Goal: Obtain resource: Download file/media

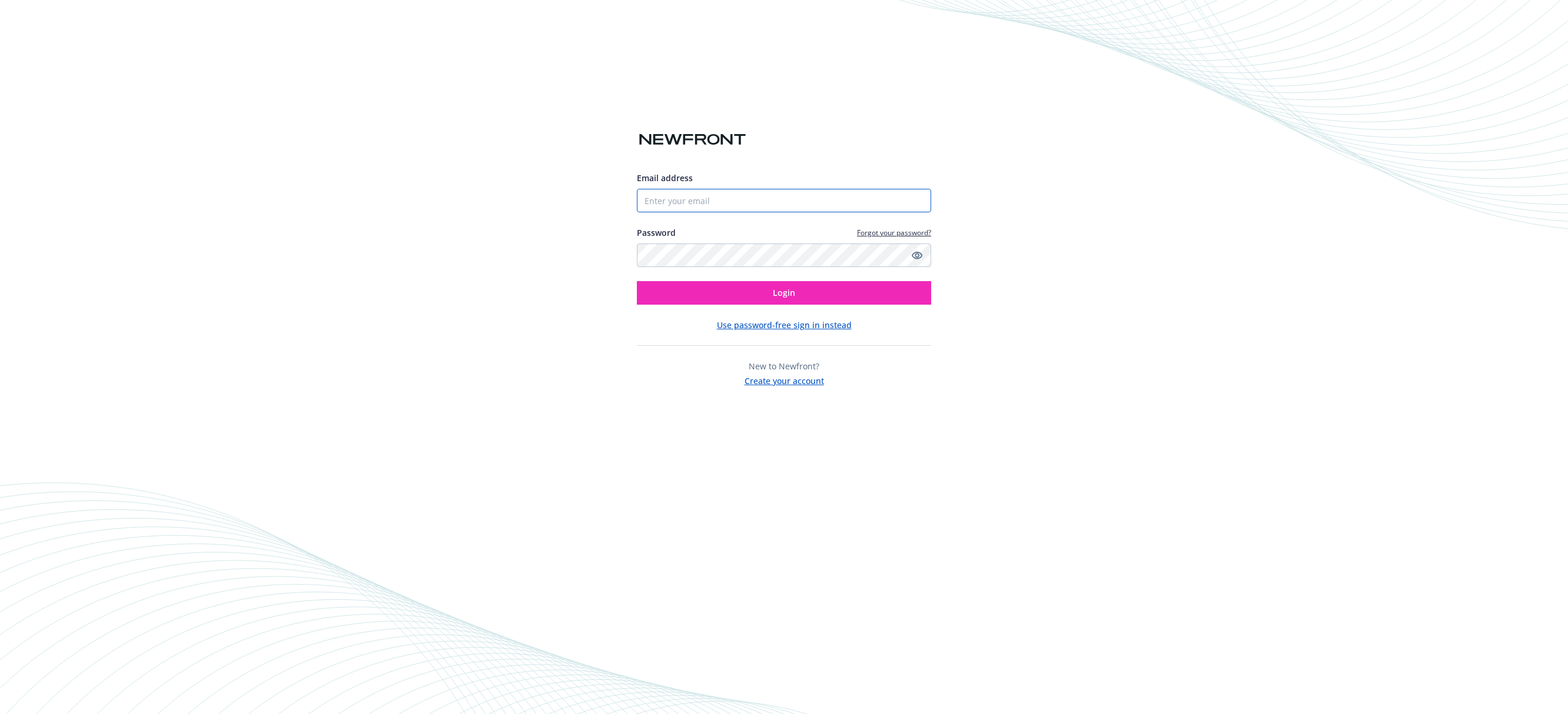
click at [743, 198] on input "Email address" at bounding box center [784, 201] width 295 height 24
click at [0, 714] on com-1password-button at bounding box center [0, 714] width 0 height 0
type input "dennis@withprimer.com"
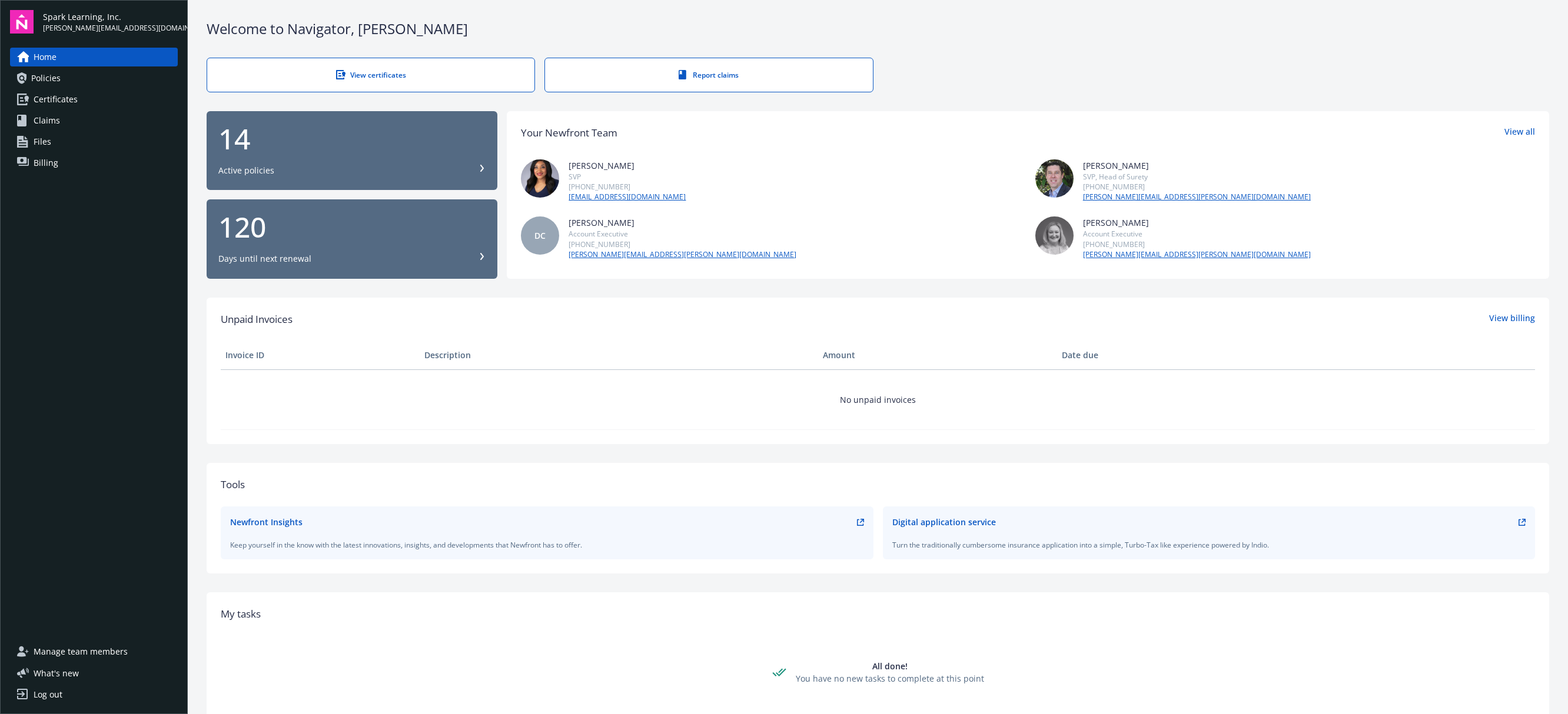
click at [46, 167] on span "Billing" at bounding box center [46, 163] width 24 height 19
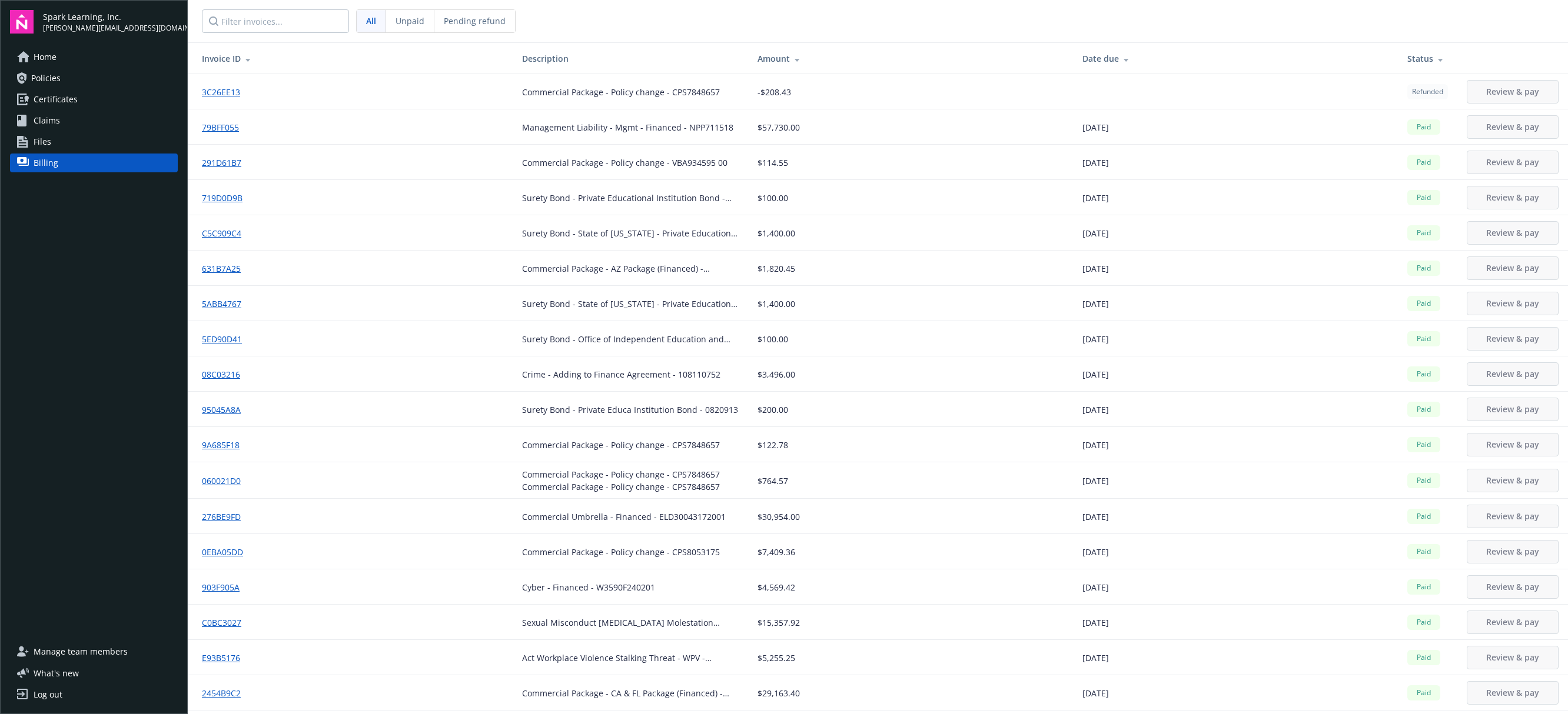
click at [686, 27] on nav "All Unpaid Pending refund" at bounding box center [877, 21] width 1381 height 43
click at [412, 20] on span "Unpaid" at bounding box center [410, 21] width 29 height 13
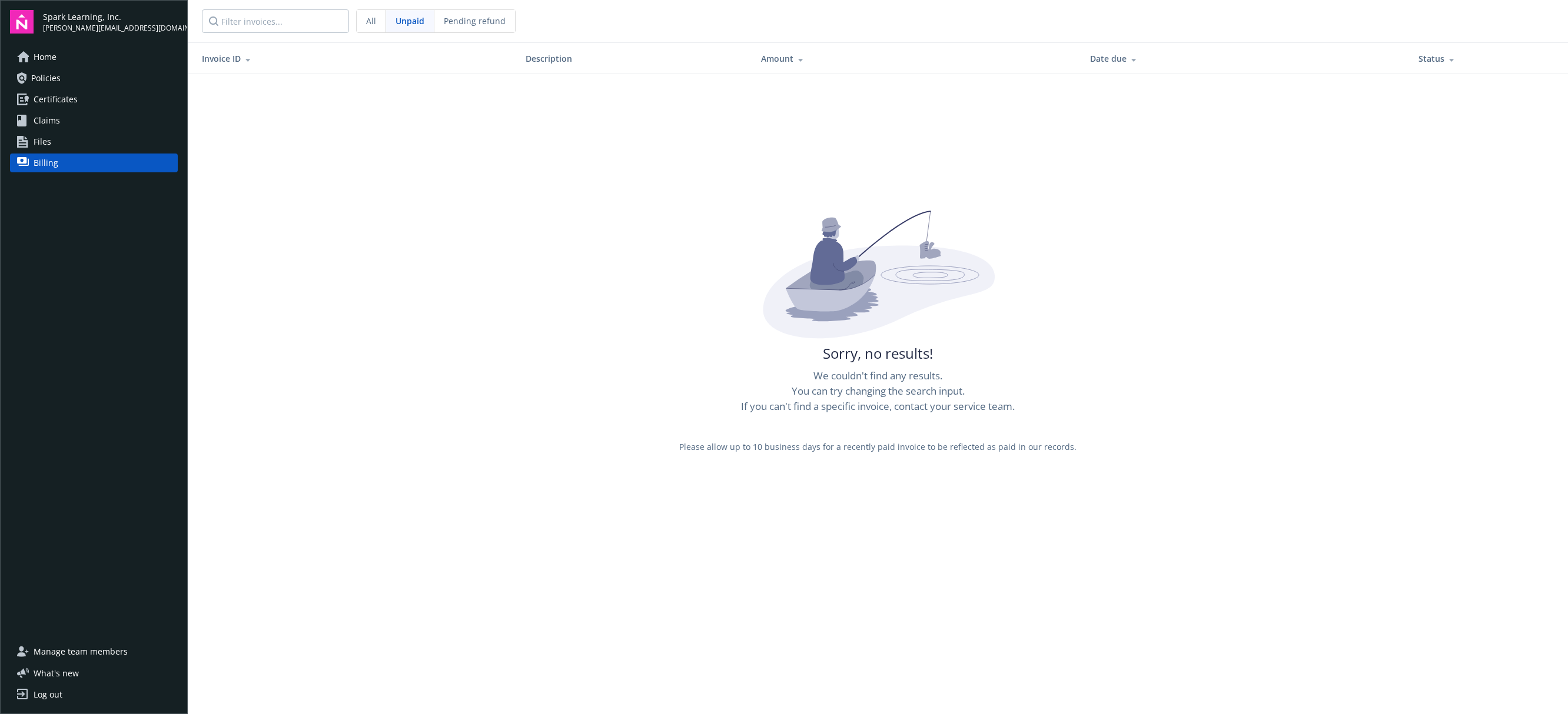
click at [468, 20] on span "Pending refund" at bounding box center [475, 21] width 61 height 13
click at [413, 20] on span "Unpaid" at bounding box center [410, 21] width 29 height 13
click at [376, 21] on div "All" at bounding box center [371, 21] width 29 height 22
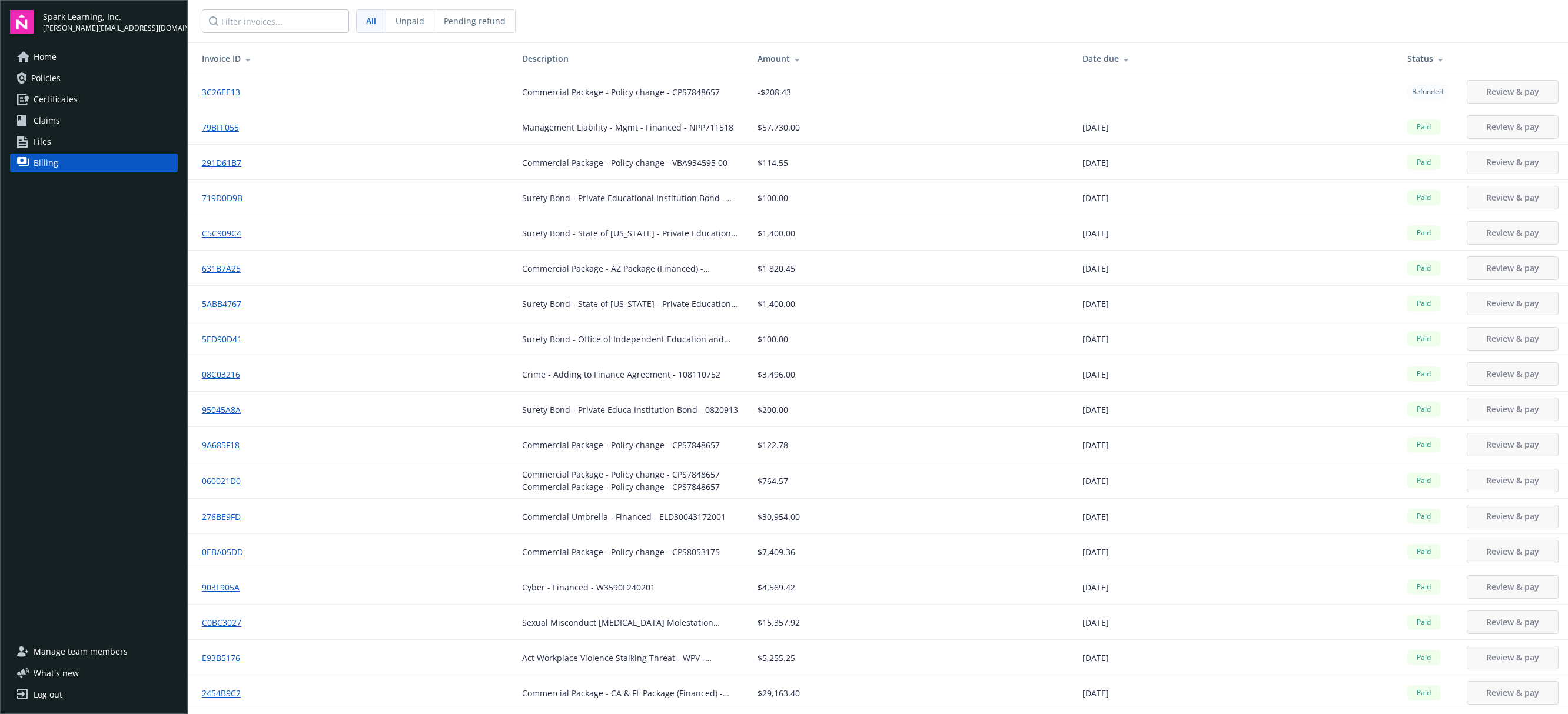
click at [61, 76] on link "Policies" at bounding box center [94, 78] width 168 height 19
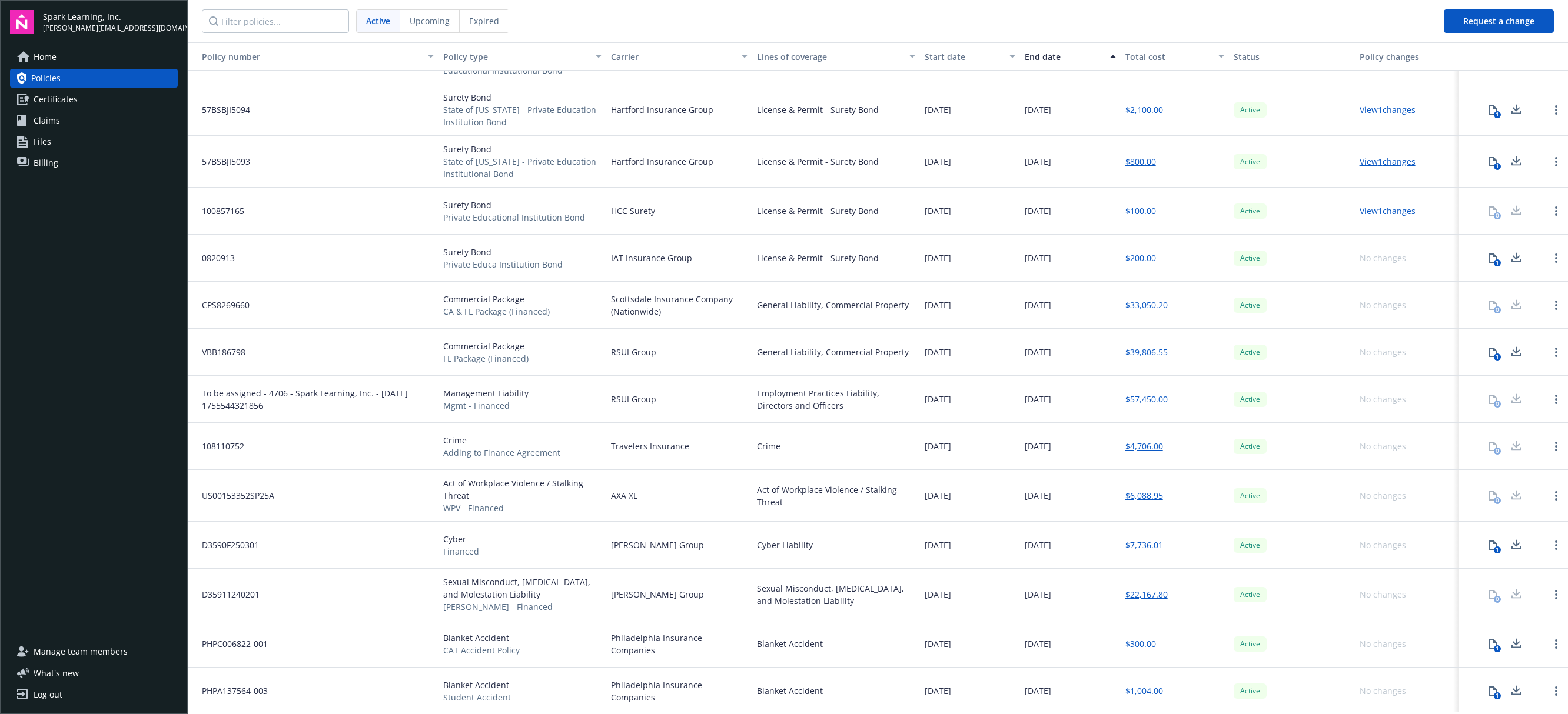
scroll to position [41, 0]
click at [1494, 645] on div "1" at bounding box center [1497, 646] width 7 height 7
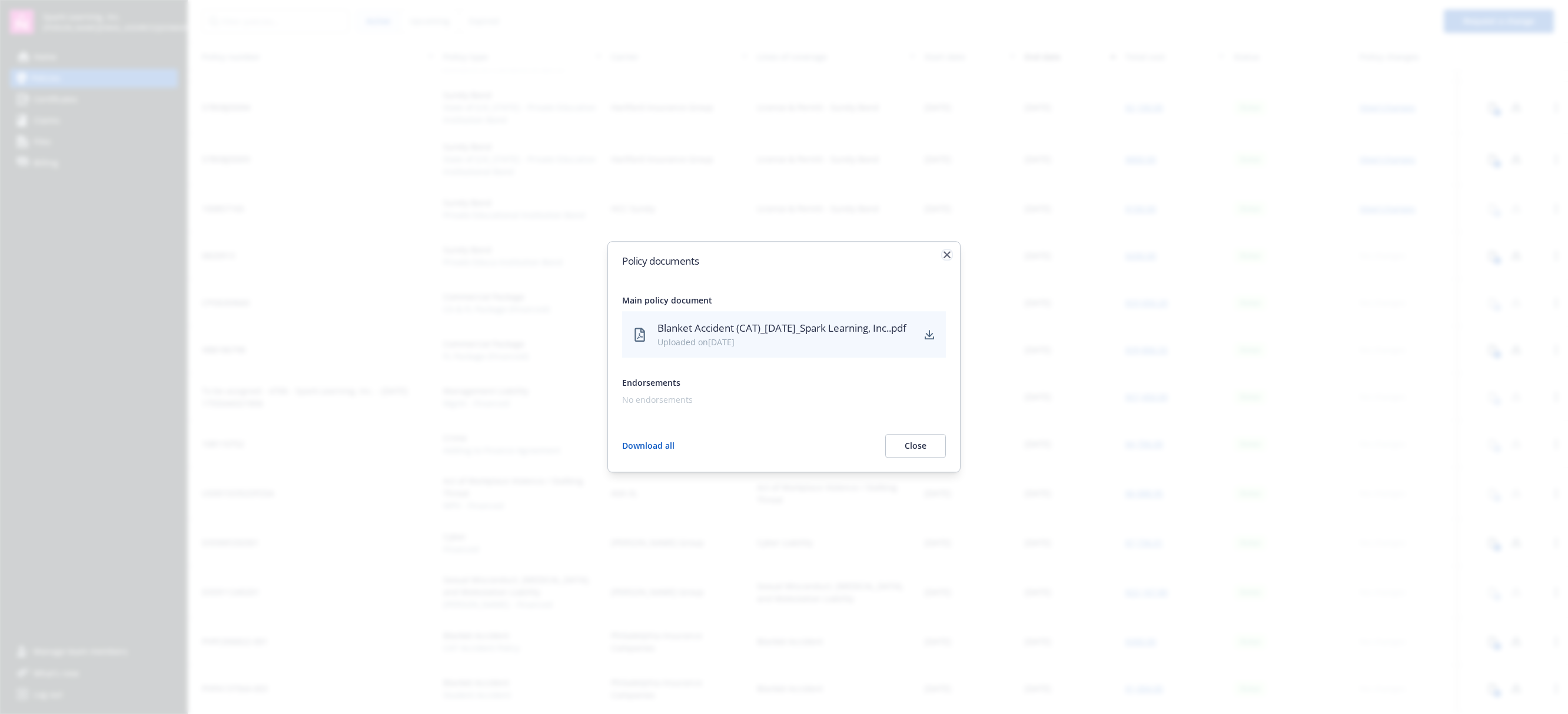
click at [947, 251] on icon "button" at bounding box center [947, 254] width 7 height 7
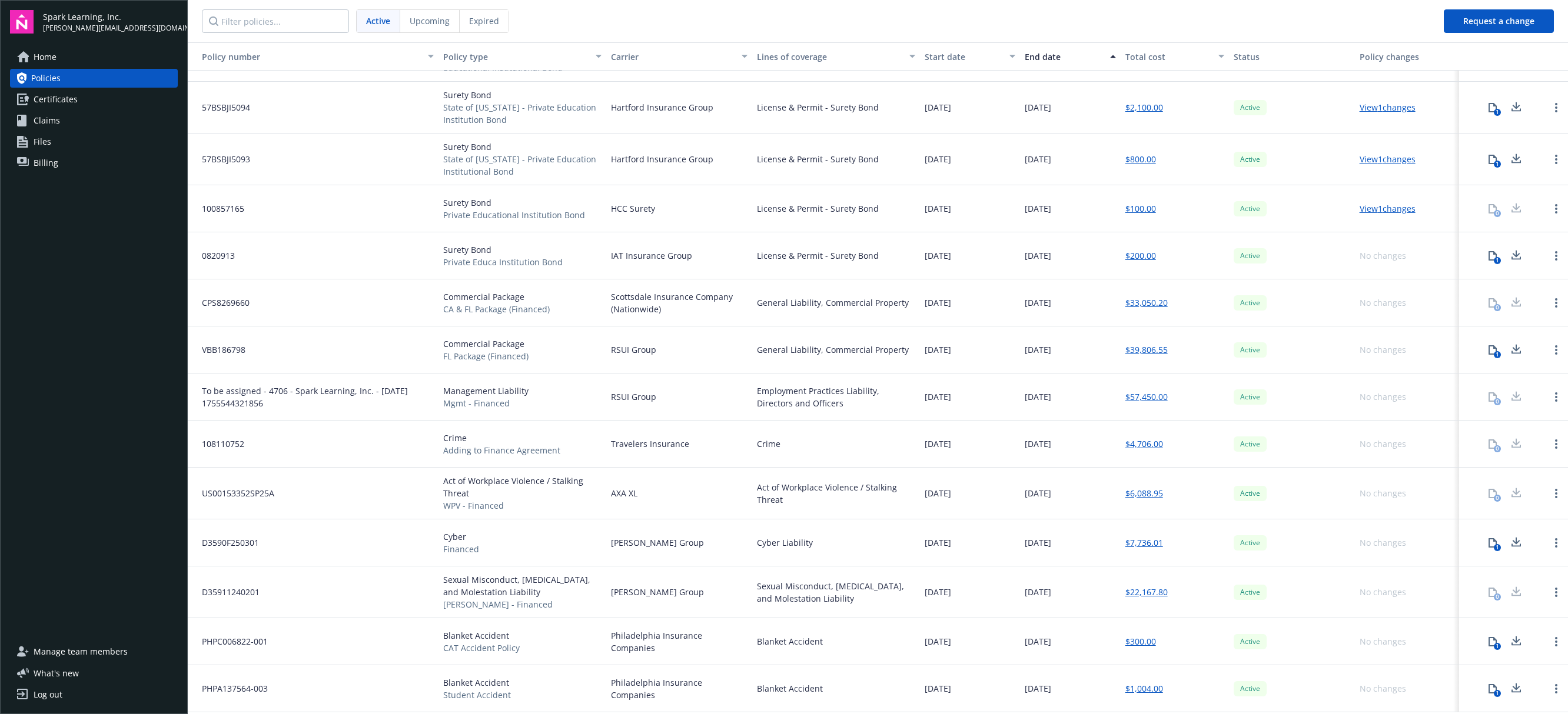
click at [1494, 694] on div "1" at bounding box center [1497, 694] width 7 height 7
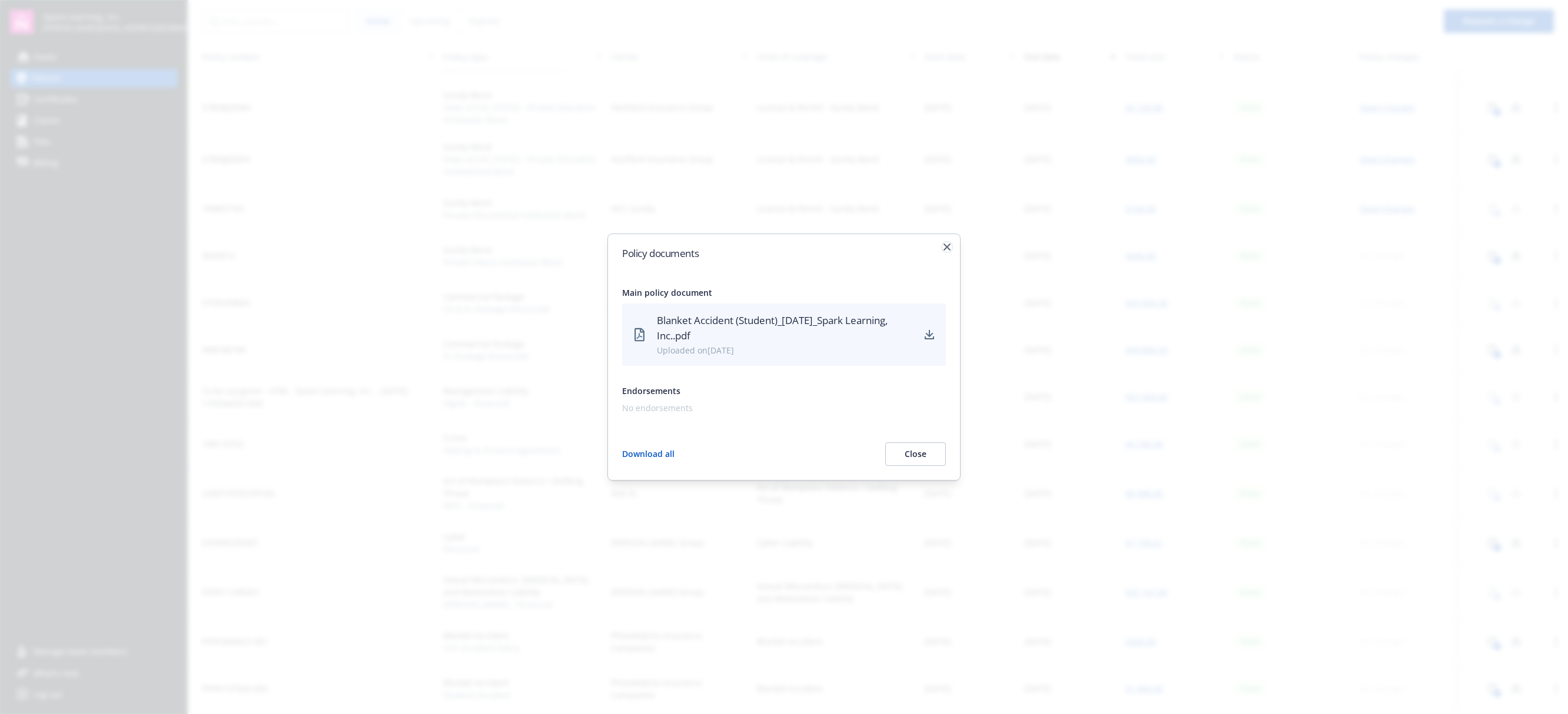
click at [947, 248] on icon "button" at bounding box center [947, 246] width 7 height 7
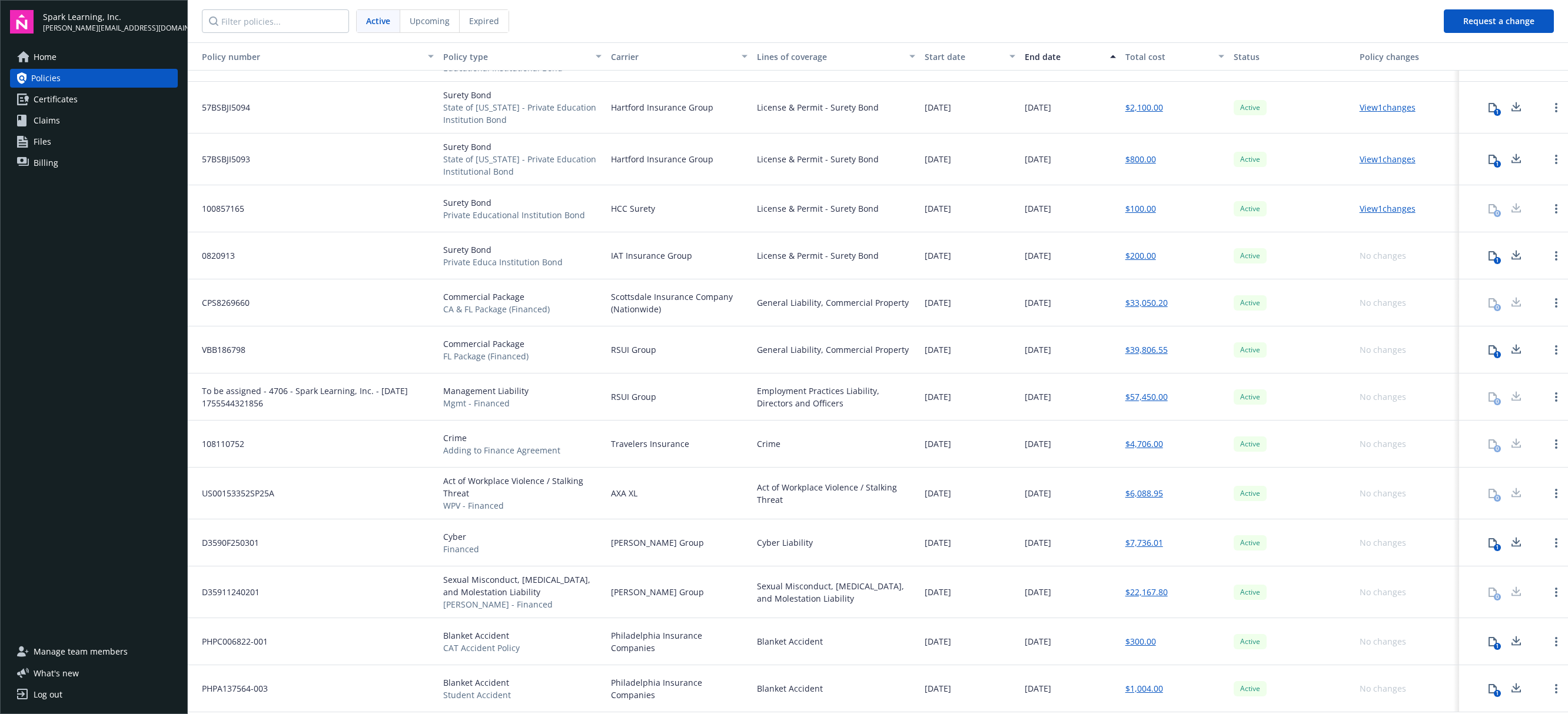
click at [246, 693] on span "PHPA137564-003" at bounding box center [230, 689] width 76 height 13
click at [1549, 692] on link "Open options" at bounding box center [1556, 689] width 14 height 14
click at [1555, 645] on icon "Open options" at bounding box center [1556, 642] width 2 height 9
click at [1341, 645] on div "Active" at bounding box center [1292, 642] width 125 height 47
click at [1488, 643] on icon at bounding box center [1493, 642] width 9 height 9
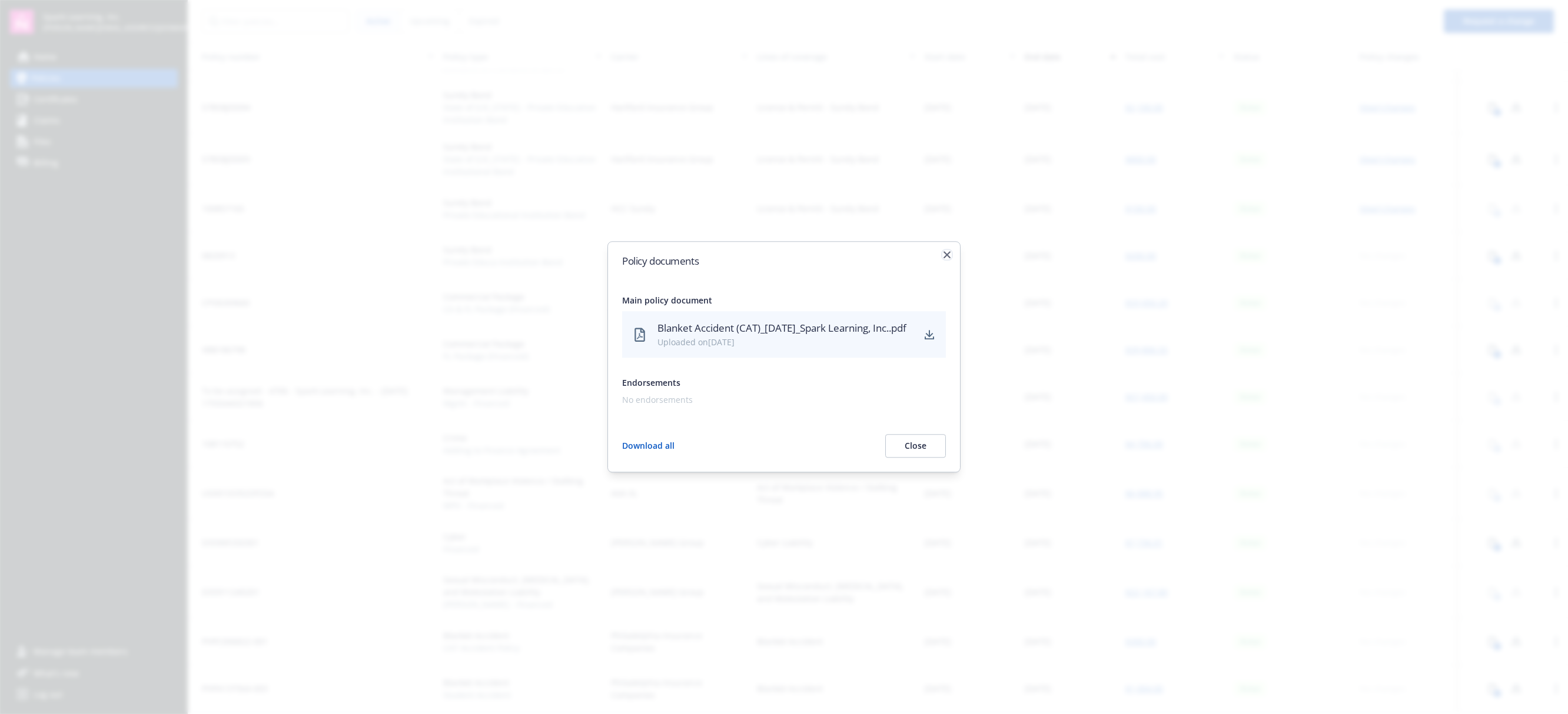
click at [943, 251] on icon "button" at bounding box center [947, 254] width 7 height 7
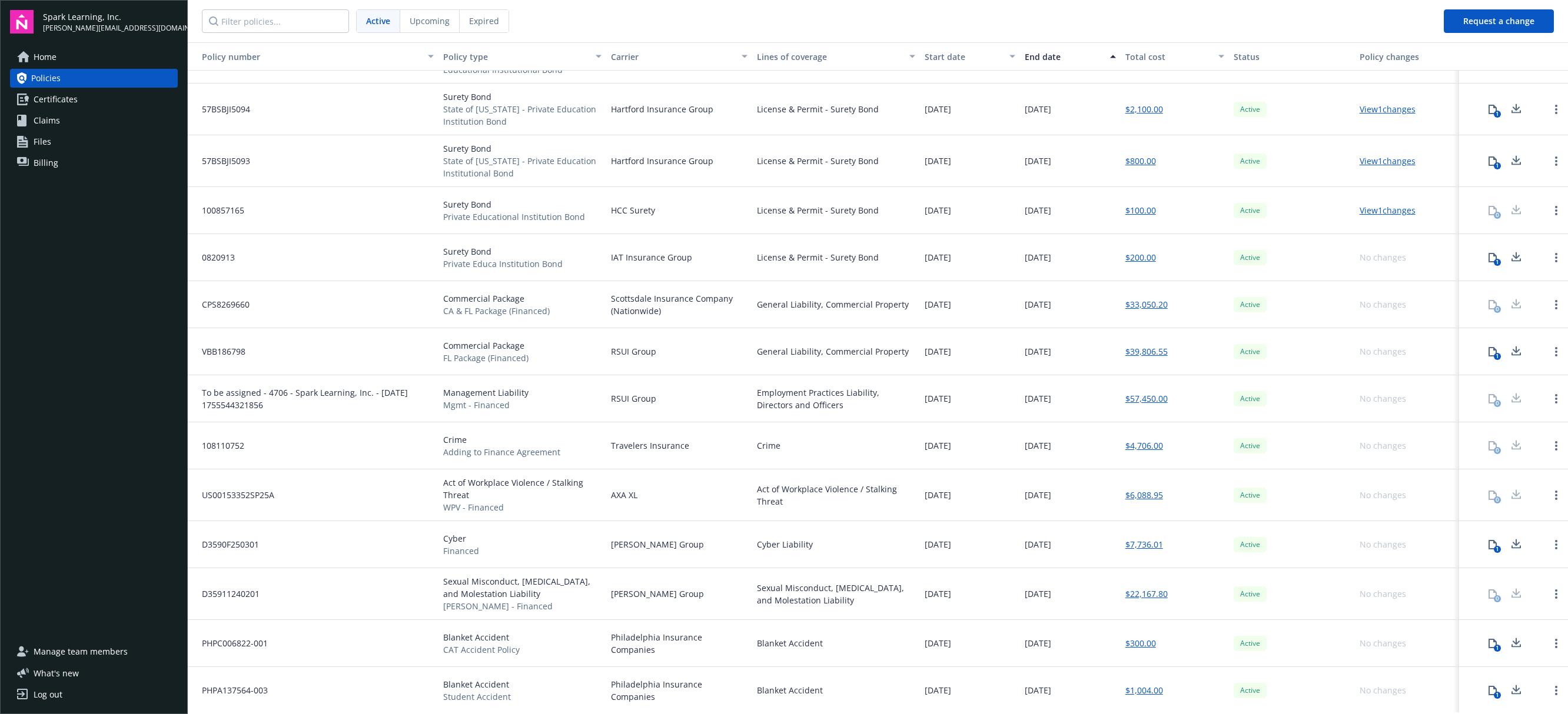
scroll to position [39, 0]
click at [42, 165] on span "Billing" at bounding box center [46, 163] width 24 height 19
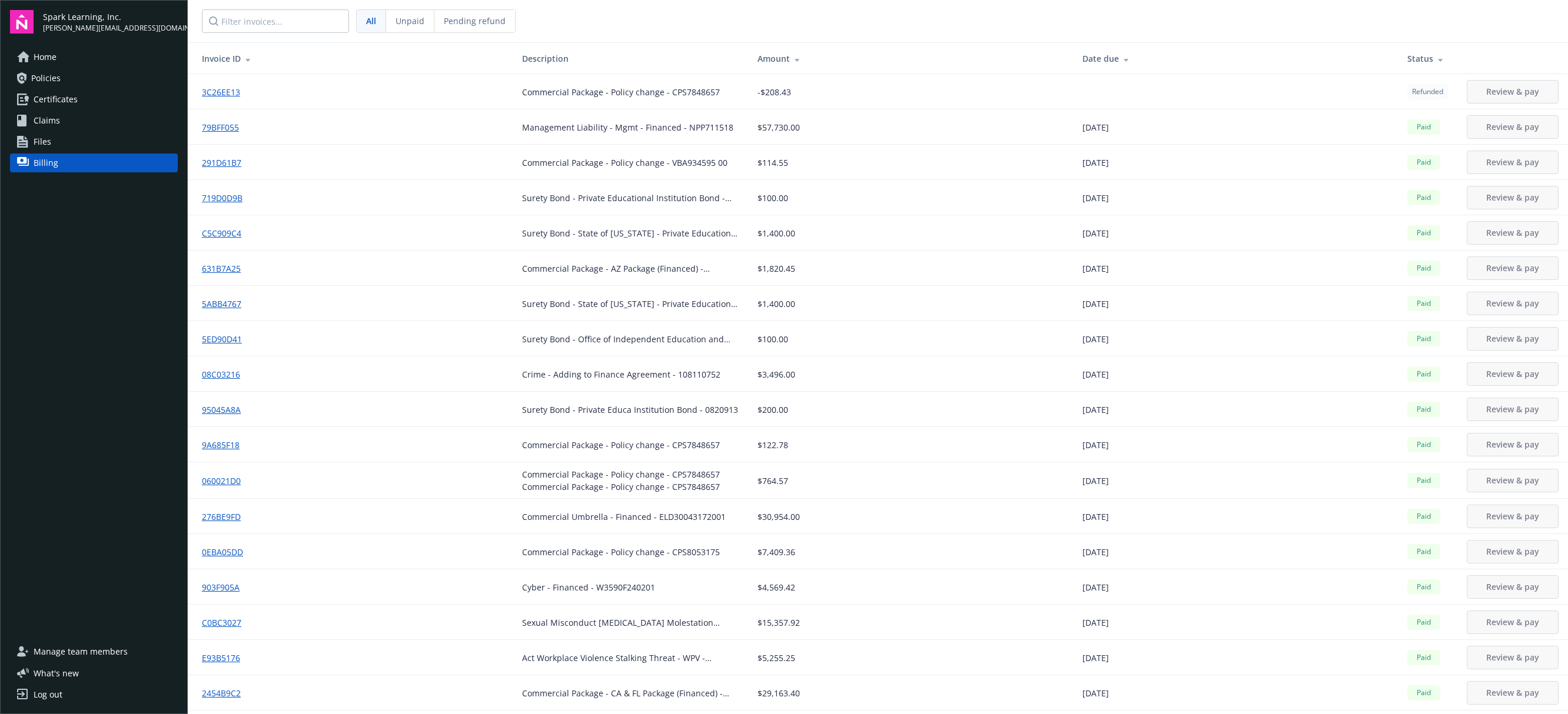
click at [1120, 58] on div "Date due" at bounding box center [1236, 59] width 306 height 13
click at [1100, 66] on th "Date due" at bounding box center [1236, 59] width 325 height 31
click at [1124, 57] on icon at bounding box center [1126, 58] width 6 height 9
click at [1124, 59] on icon at bounding box center [1126, 61] width 5 height 3
click at [306, 90] on div "B0481CA5" at bounding box center [352, 92] width 302 height 13
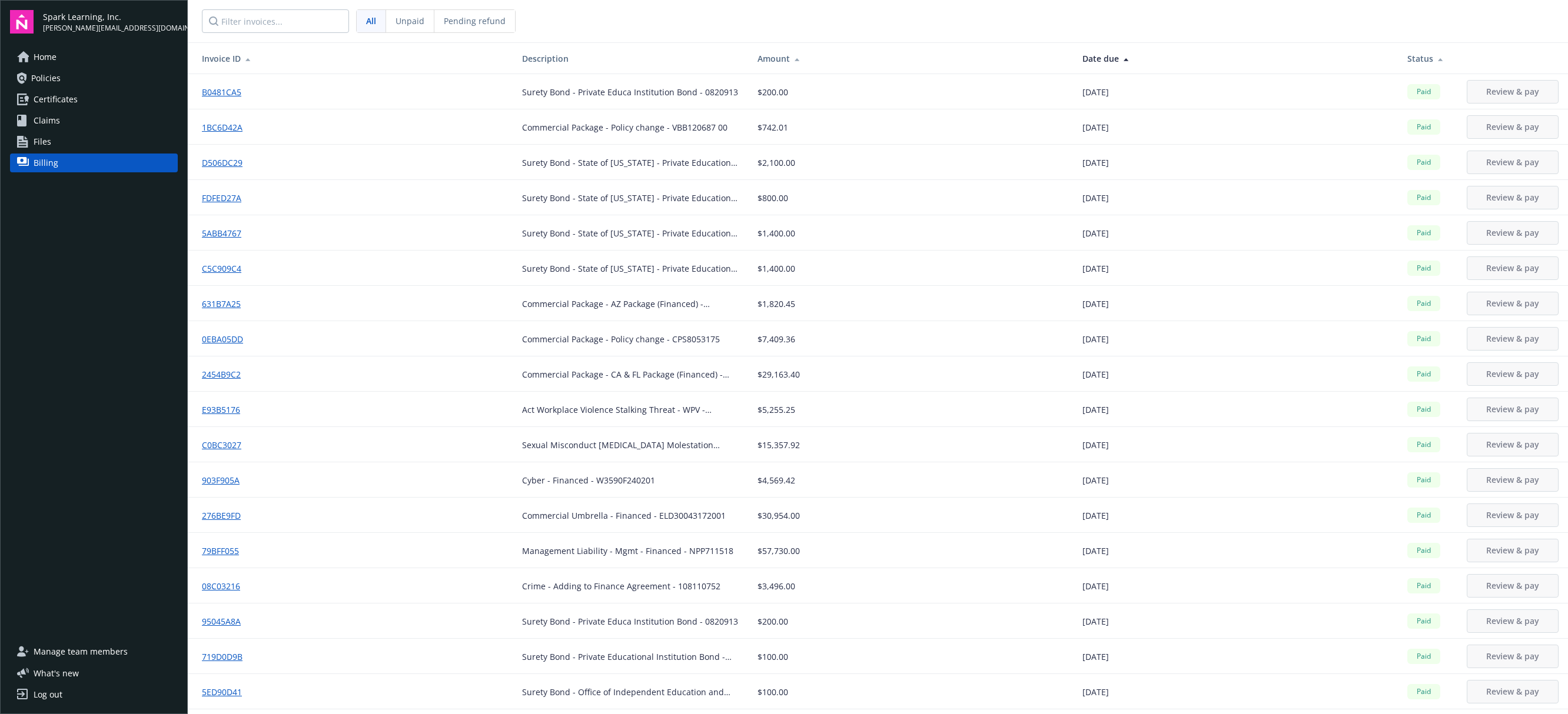
click at [226, 94] on link "B0481CA5" at bounding box center [226, 92] width 49 height 13
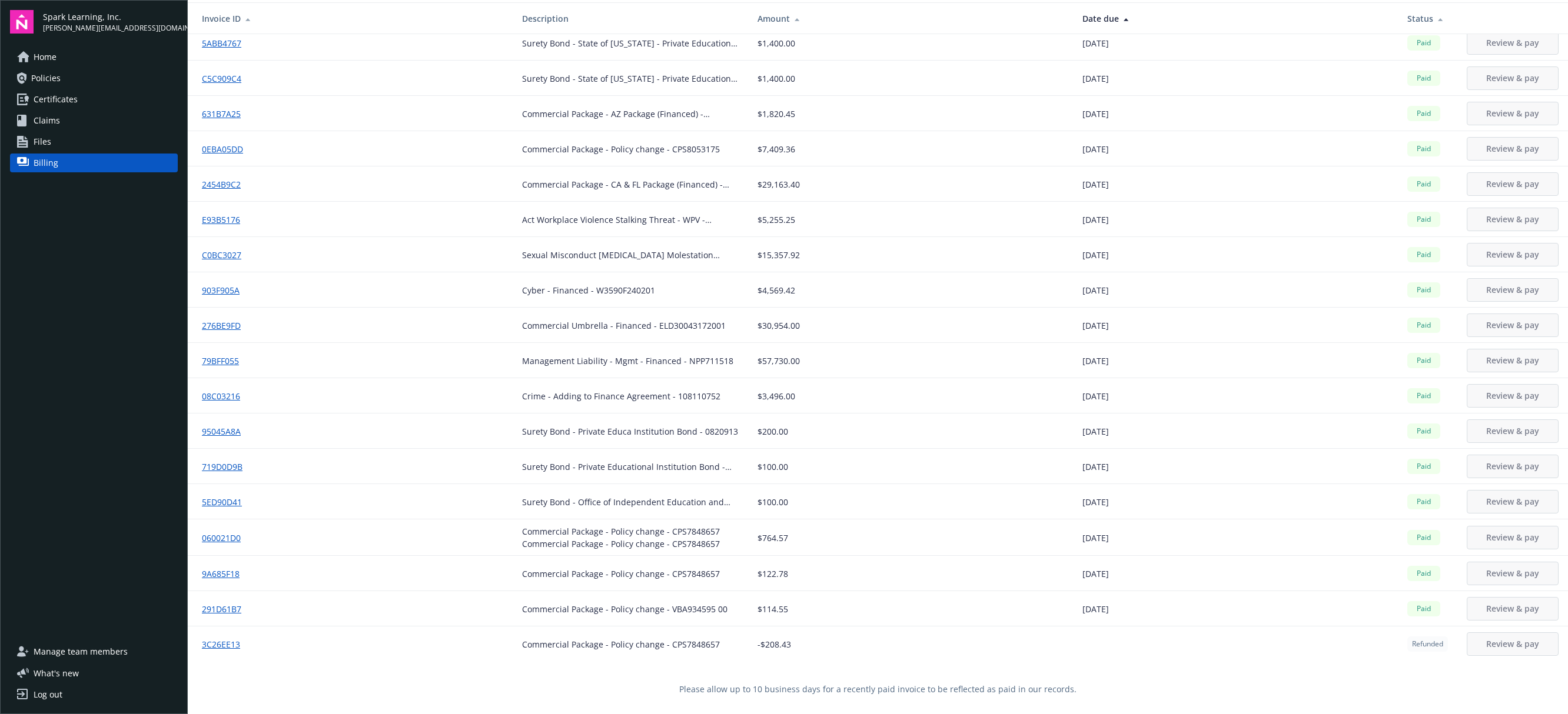
scroll to position [43, 0]
click at [51, 78] on span "Policies" at bounding box center [46, 78] width 29 height 19
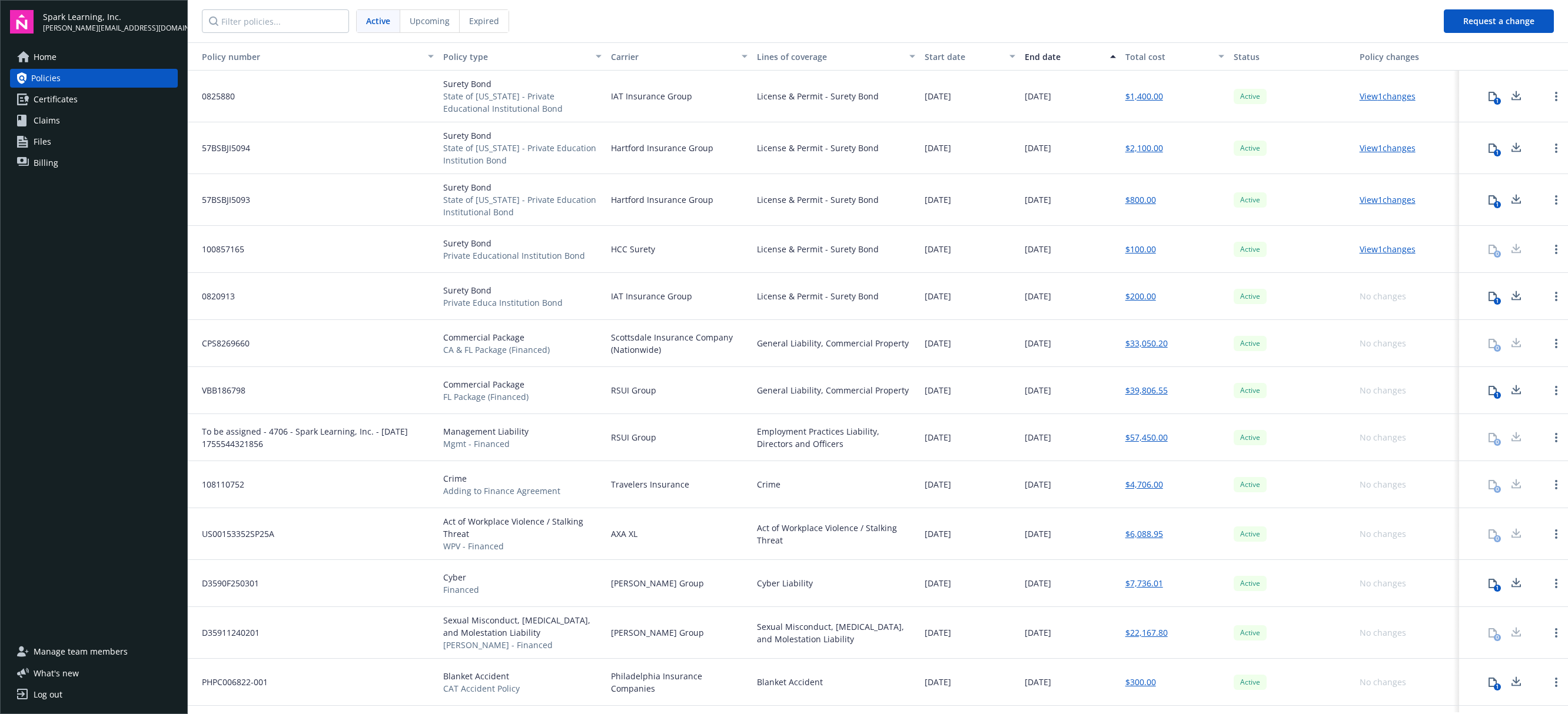
click at [43, 169] on span "Billing" at bounding box center [46, 163] width 24 height 19
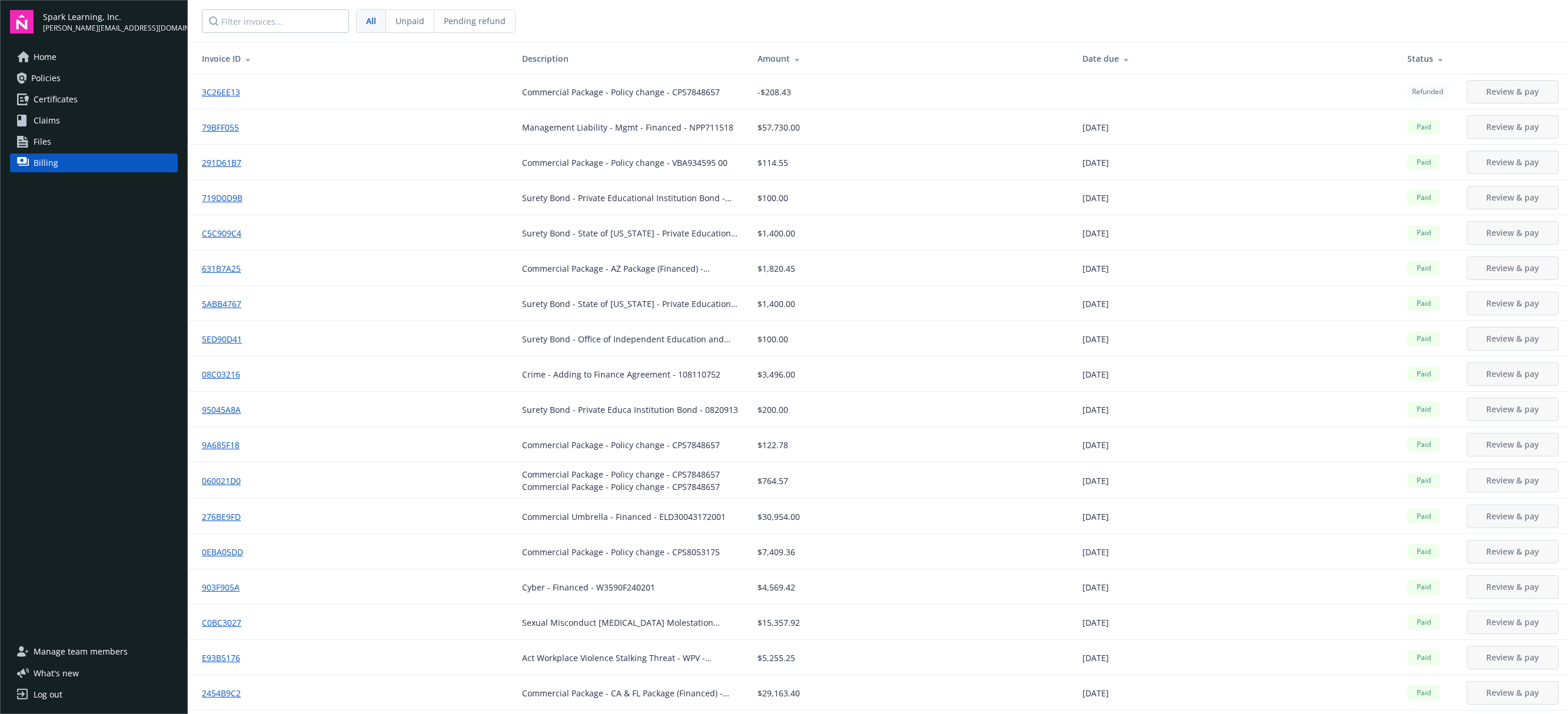
click at [38, 78] on span "Policies" at bounding box center [46, 78] width 29 height 19
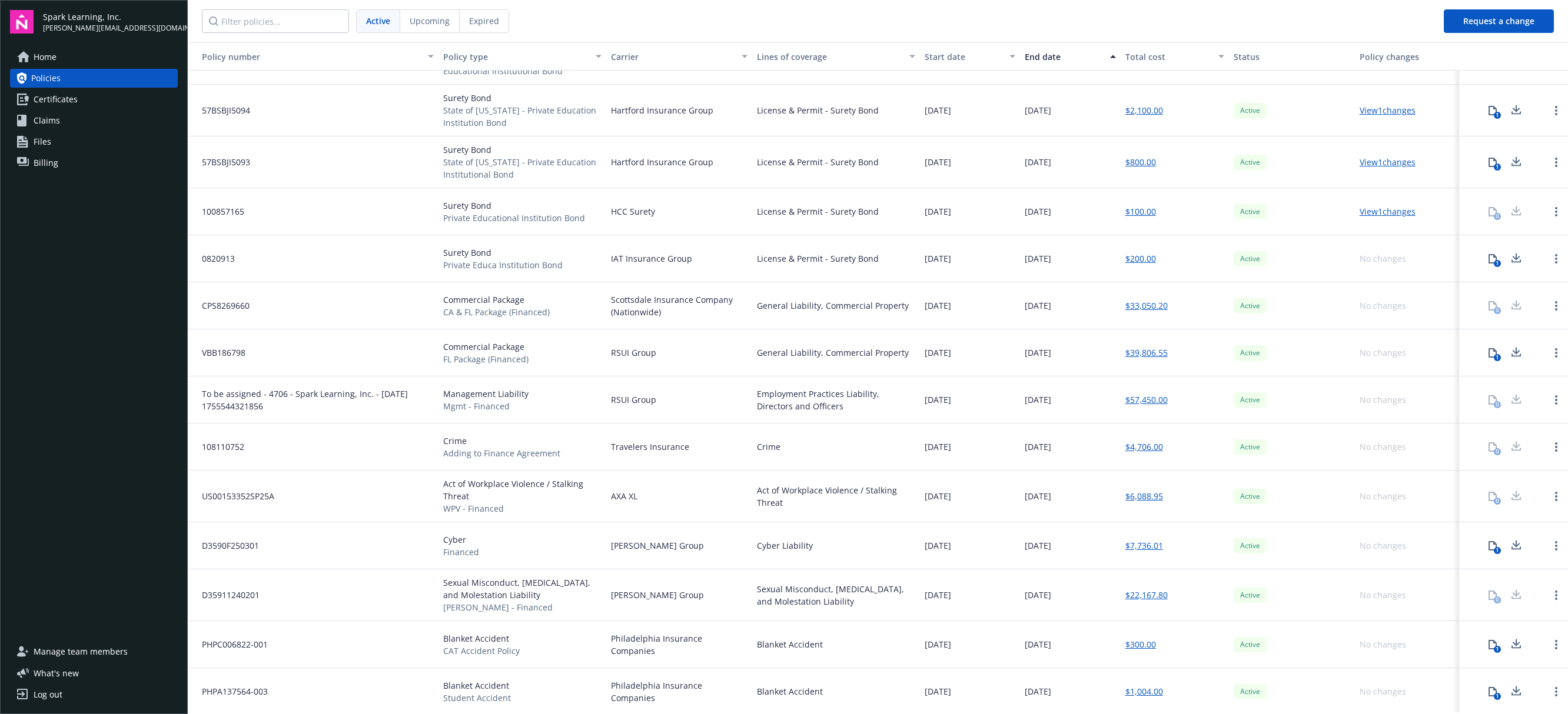
scroll to position [41, 0]
click at [48, 161] on span "Billing" at bounding box center [46, 163] width 24 height 19
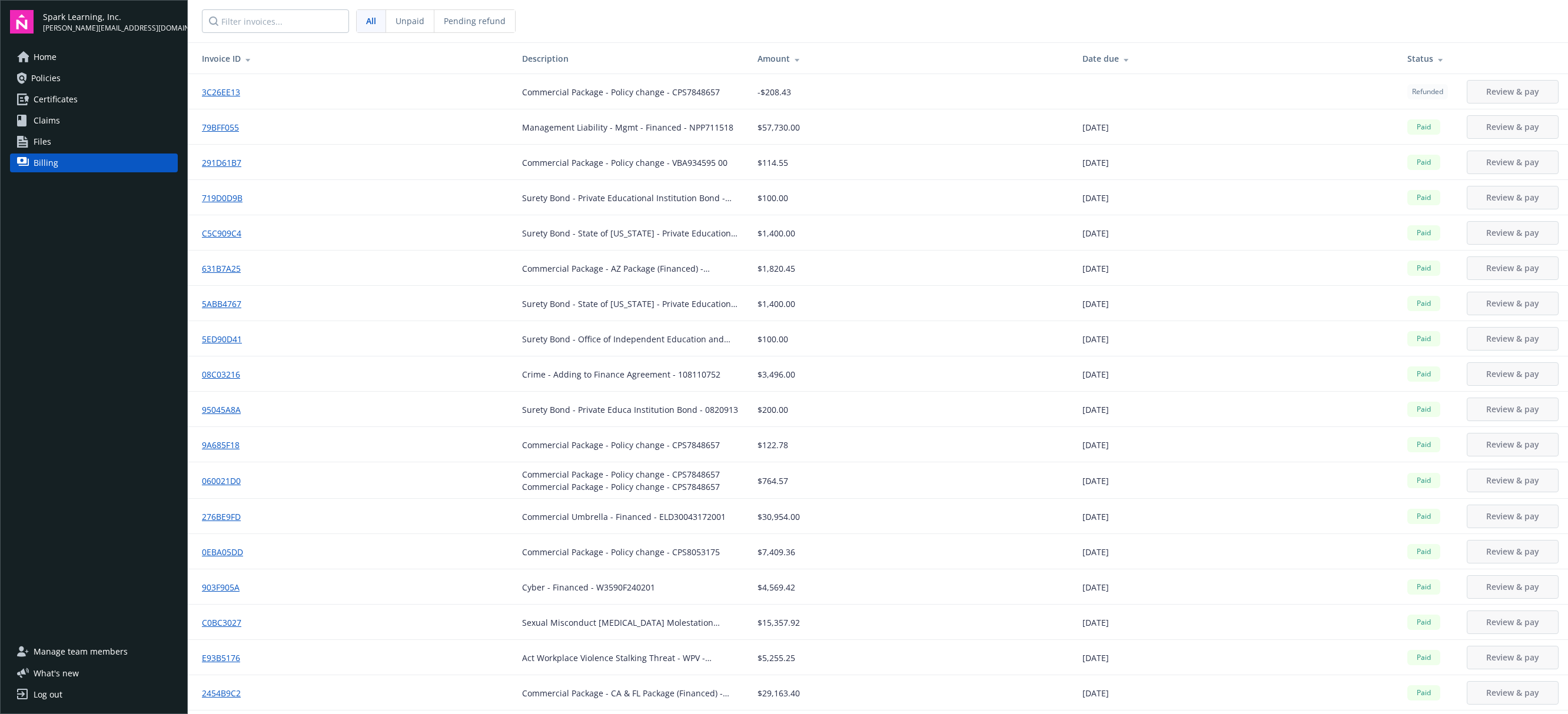
click at [654, 36] on nav "All Unpaid Pending refund" at bounding box center [877, 21] width 1381 height 43
click at [36, 82] on span "Policies" at bounding box center [46, 78] width 29 height 19
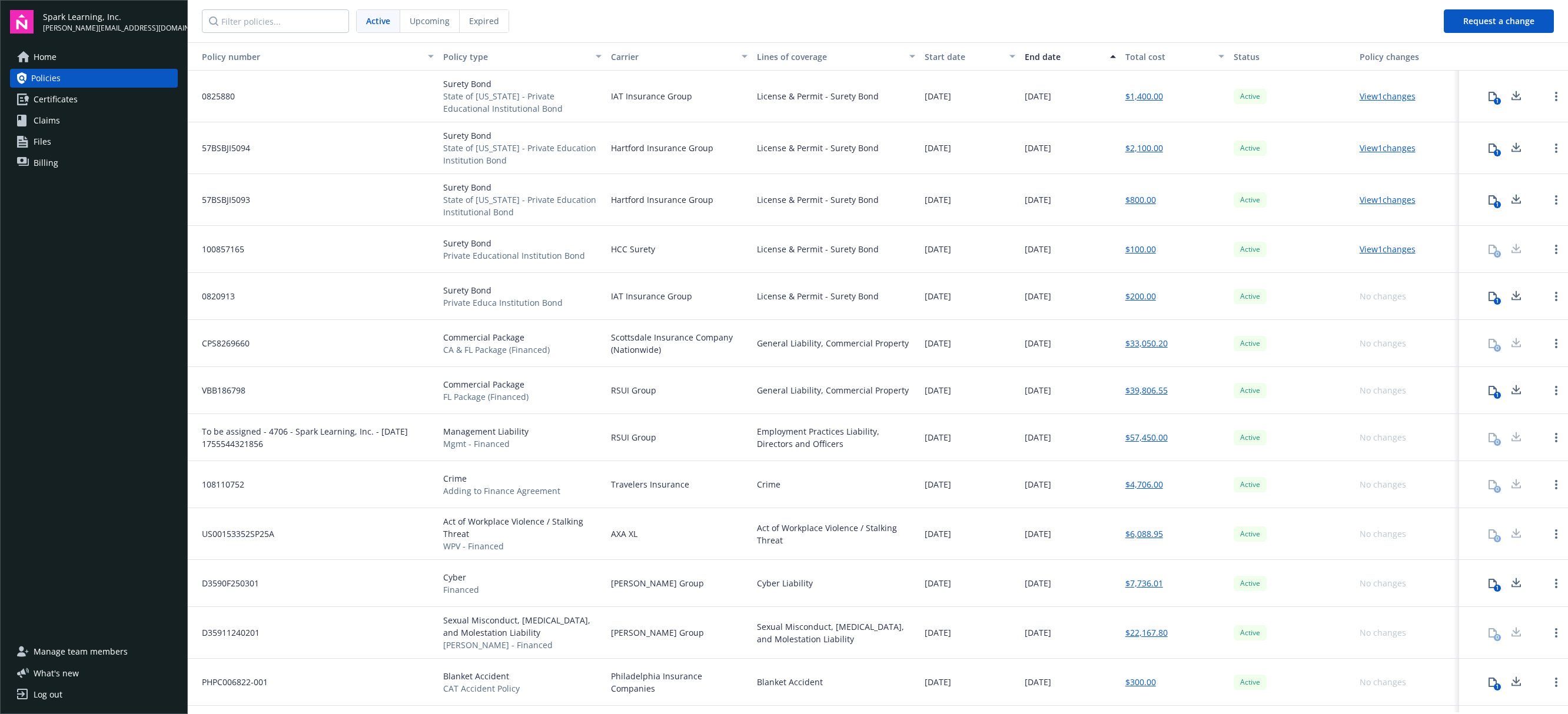
click at [46, 165] on span "Billing" at bounding box center [46, 163] width 24 height 19
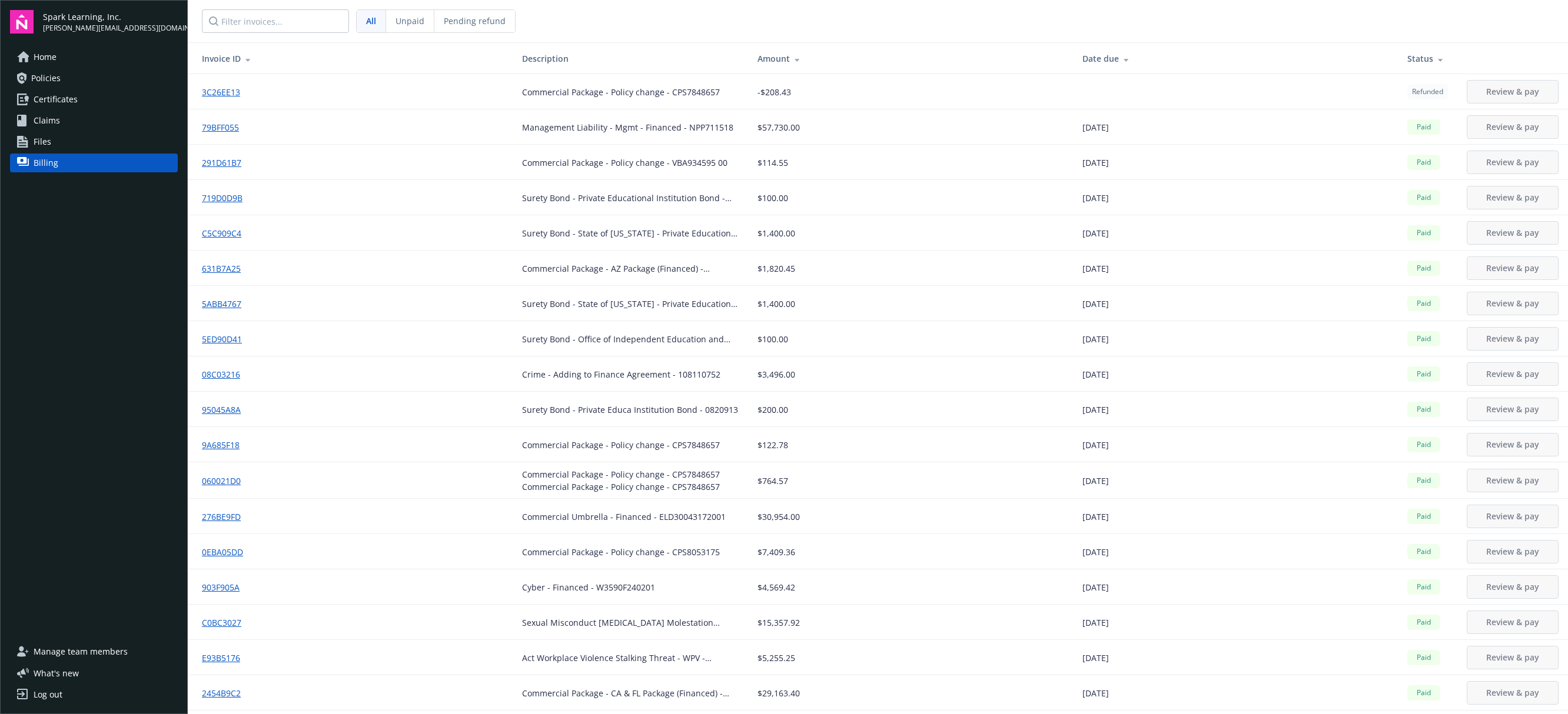
click at [216, 590] on link "903F905A" at bounding box center [225, 588] width 47 height 13
click at [54, 80] on span "Policies" at bounding box center [46, 78] width 29 height 19
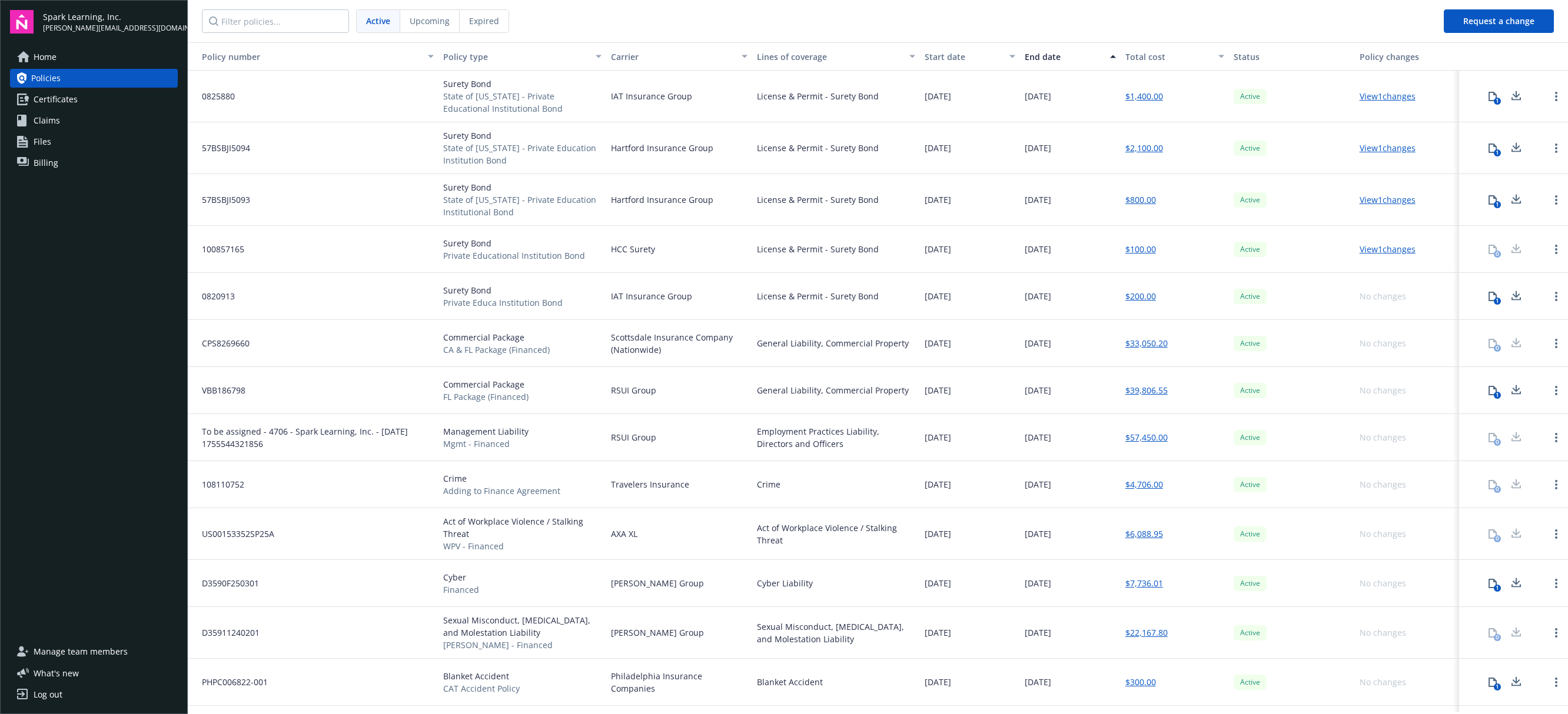
click at [43, 165] on span "Billing" at bounding box center [46, 163] width 24 height 19
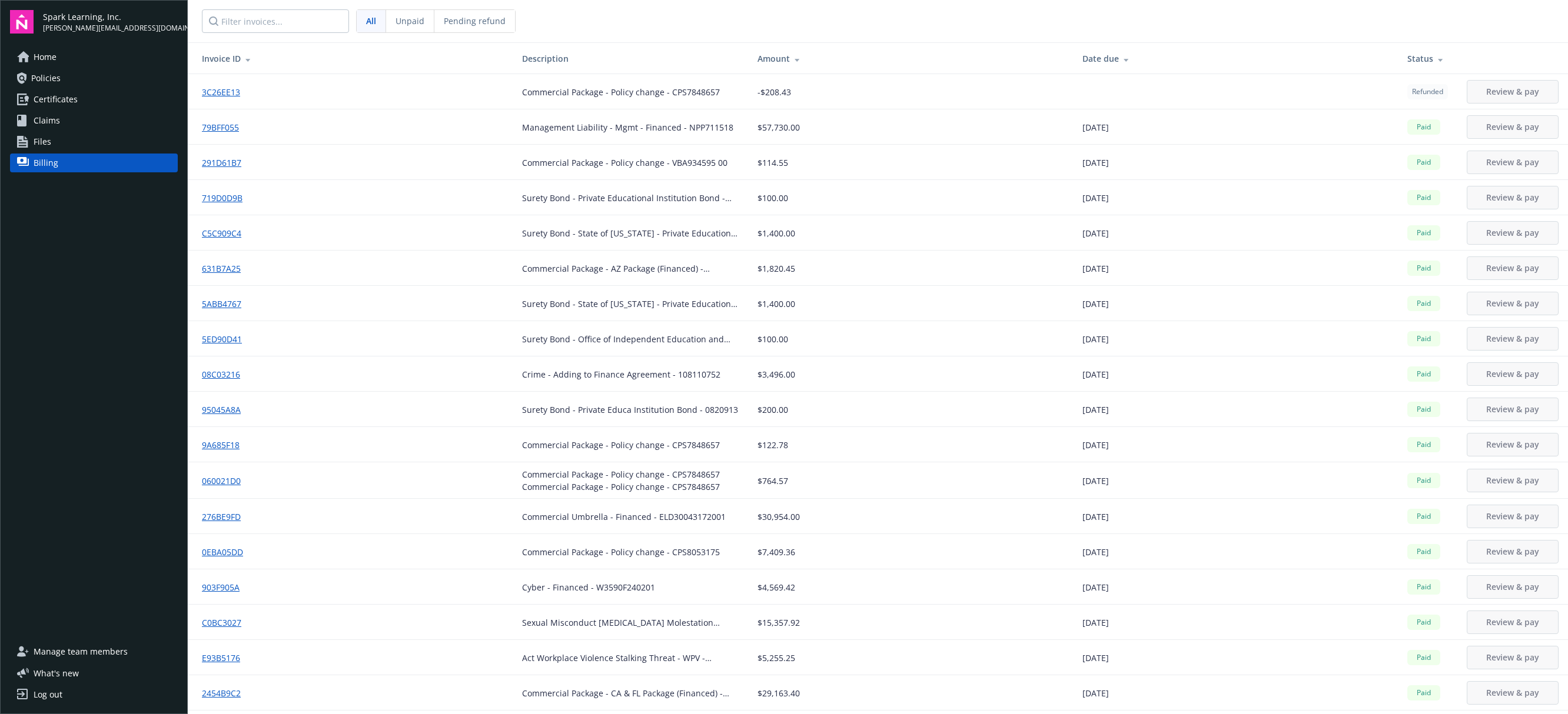
click at [61, 82] on link "Policies" at bounding box center [94, 78] width 168 height 19
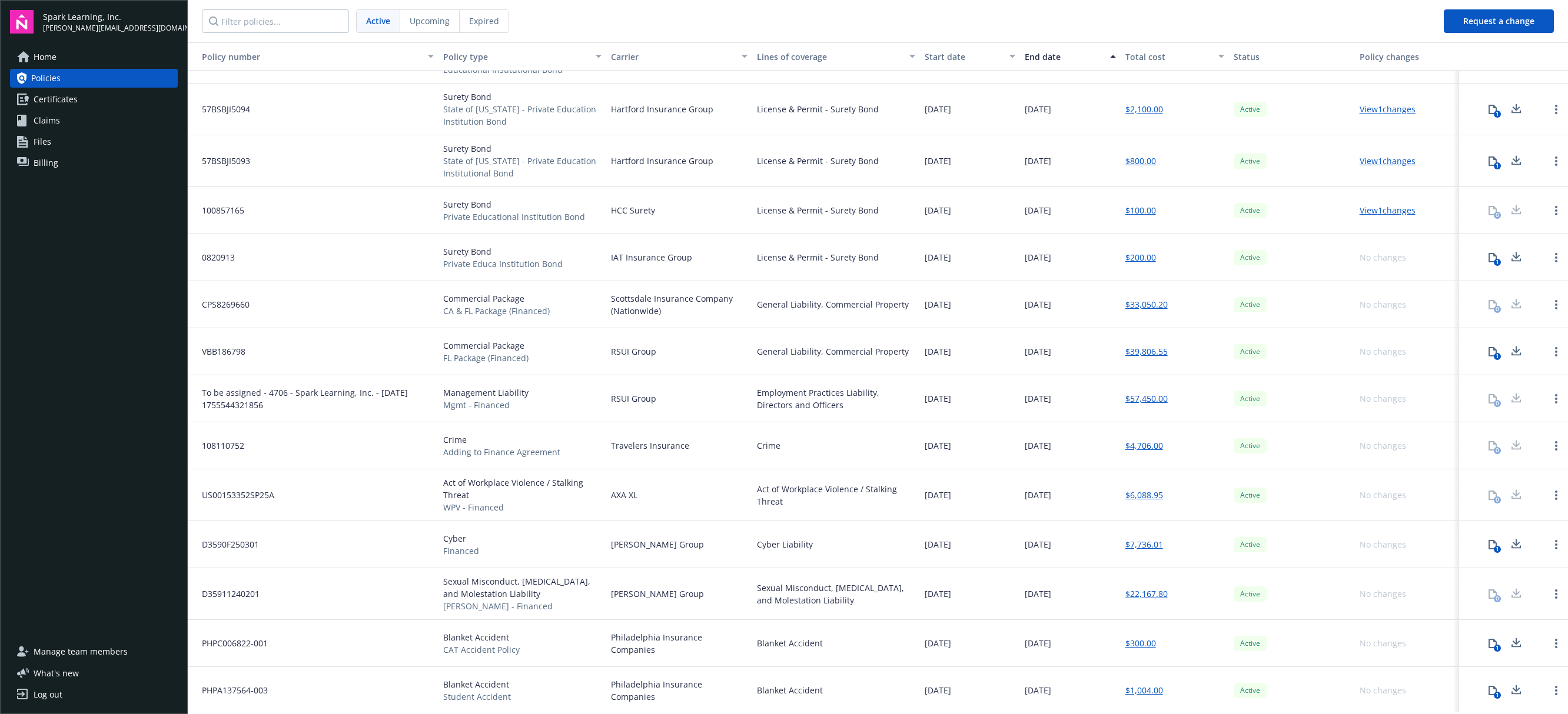
scroll to position [41, 0]
click at [1139, 691] on link "$1,004.00" at bounding box center [1144, 689] width 38 height 13
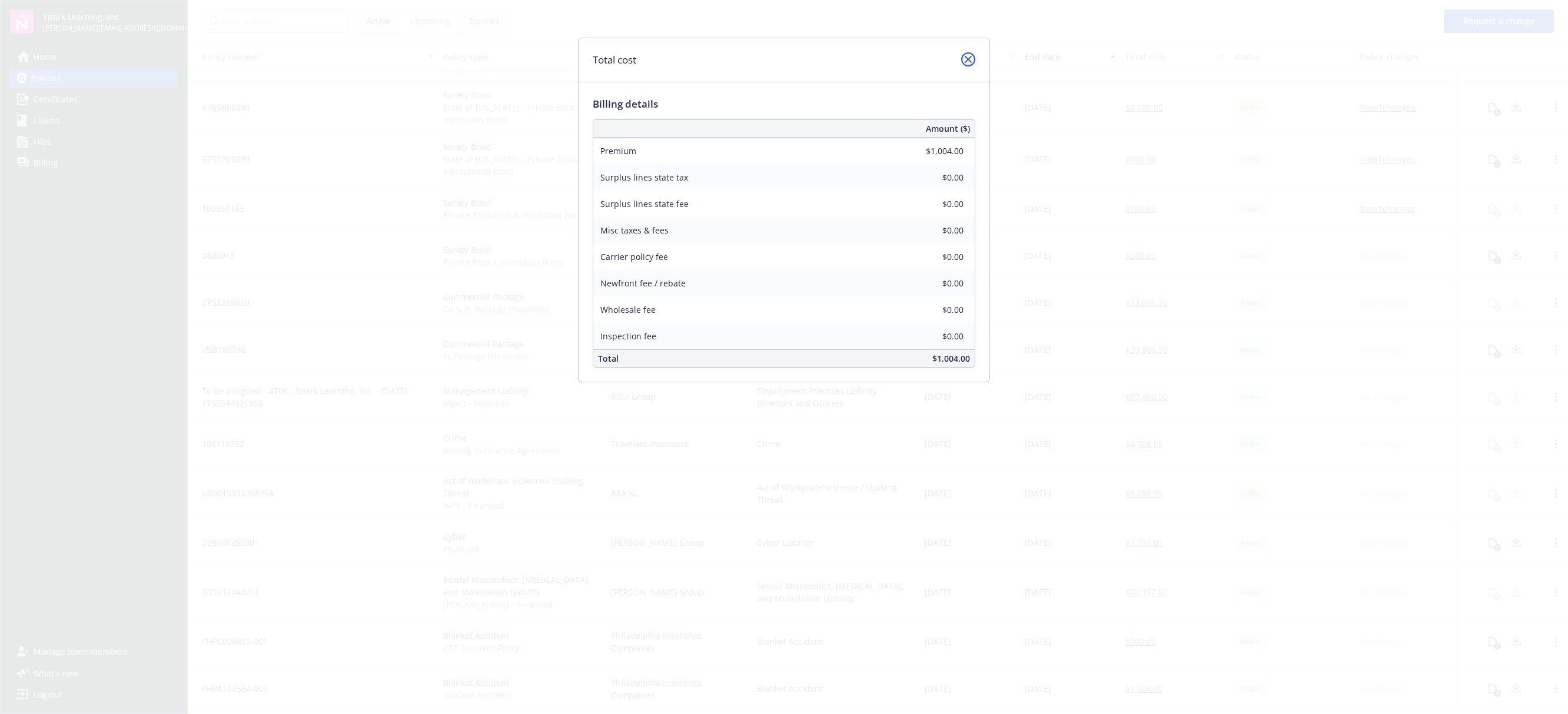
click at [964, 60] on link "close" at bounding box center [969, 60] width 14 height 14
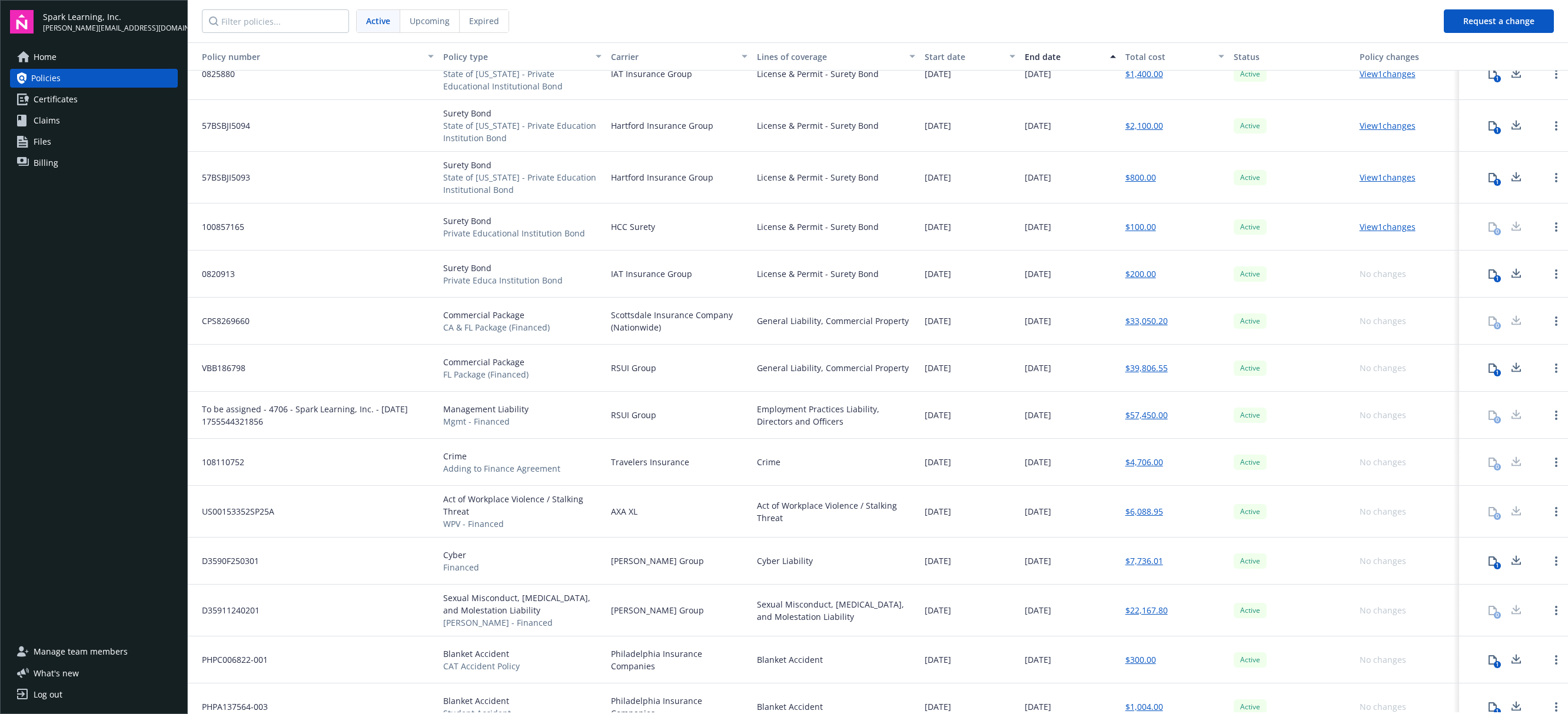
scroll to position [0, 0]
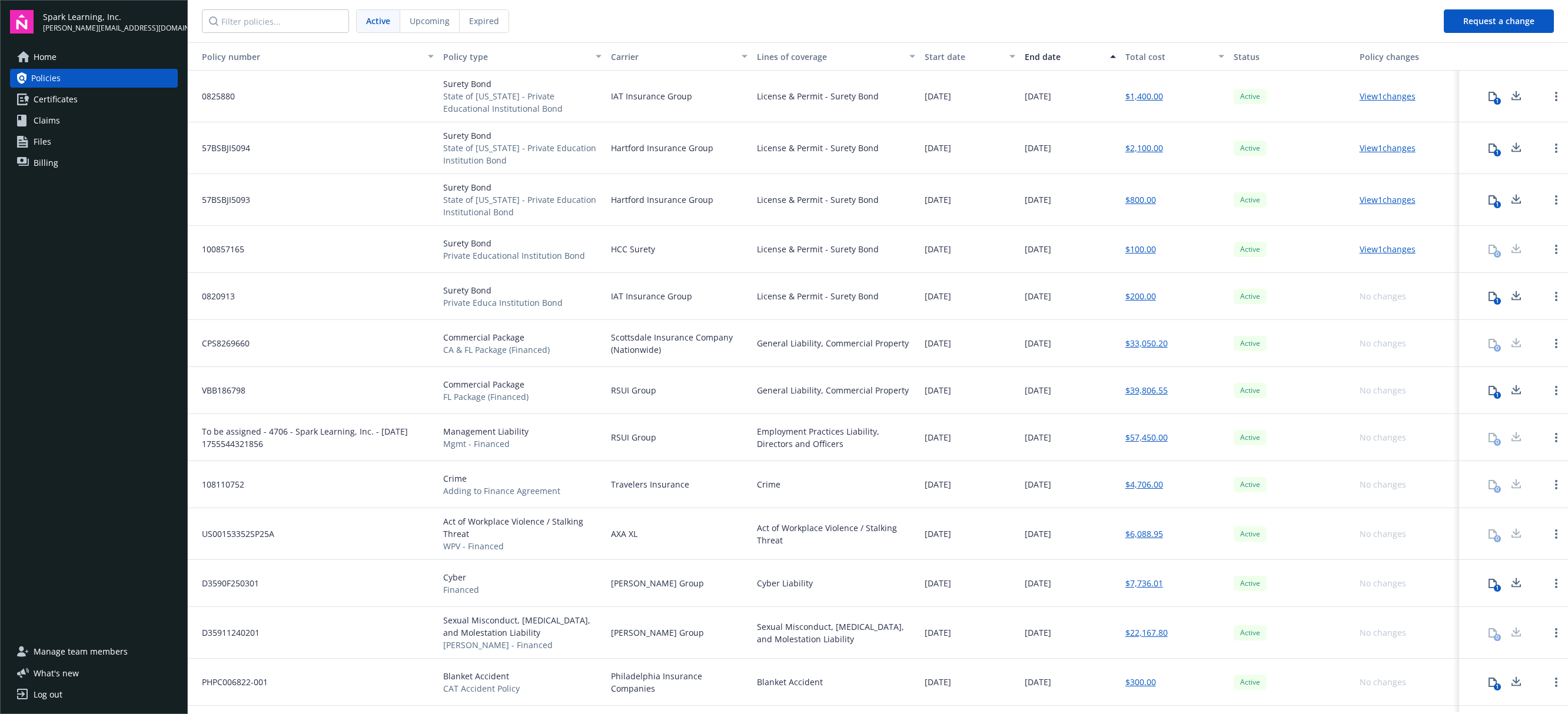
click at [50, 161] on span "Billing" at bounding box center [46, 163] width 24 height 19
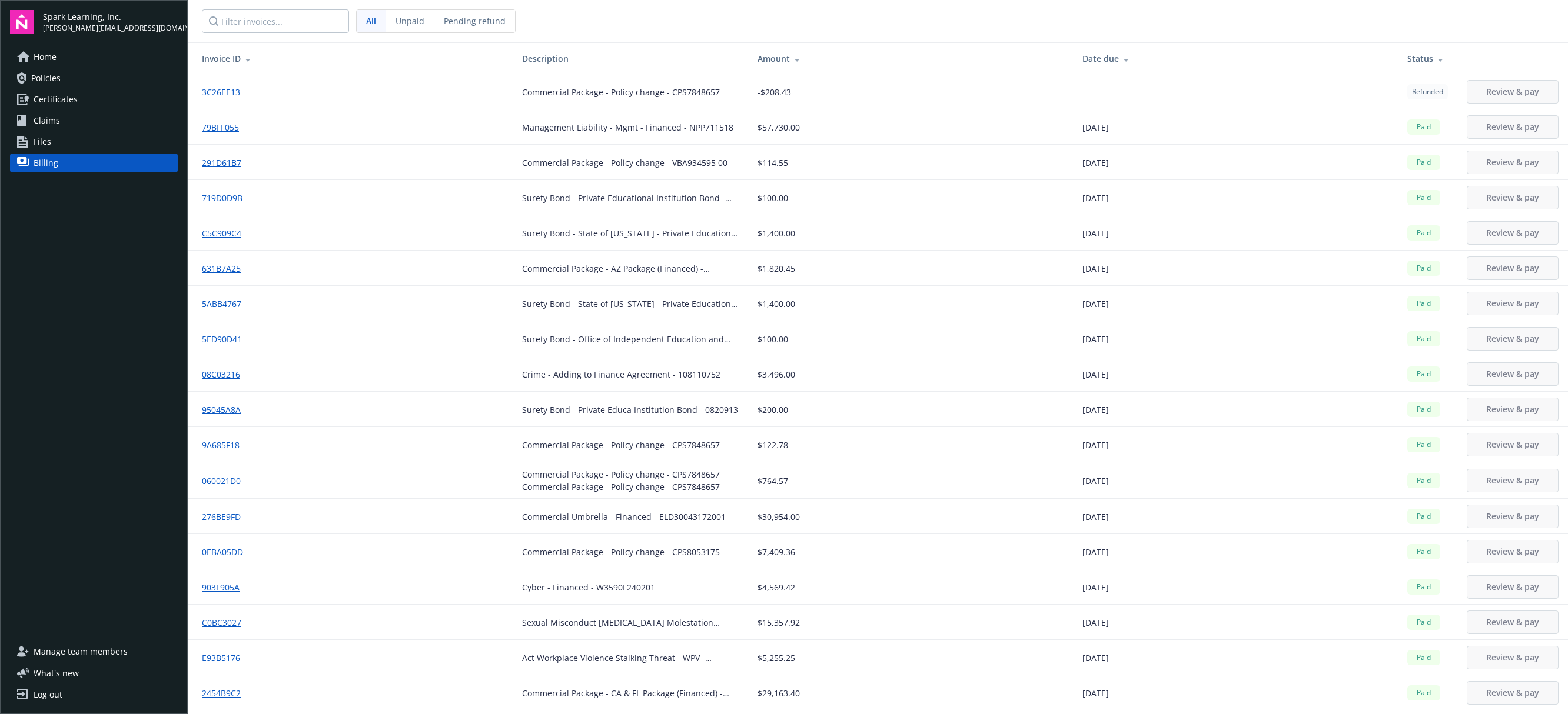
click at [230, 272] on link "631B7A25" at bounding box center [225, 268] width 48 height 13
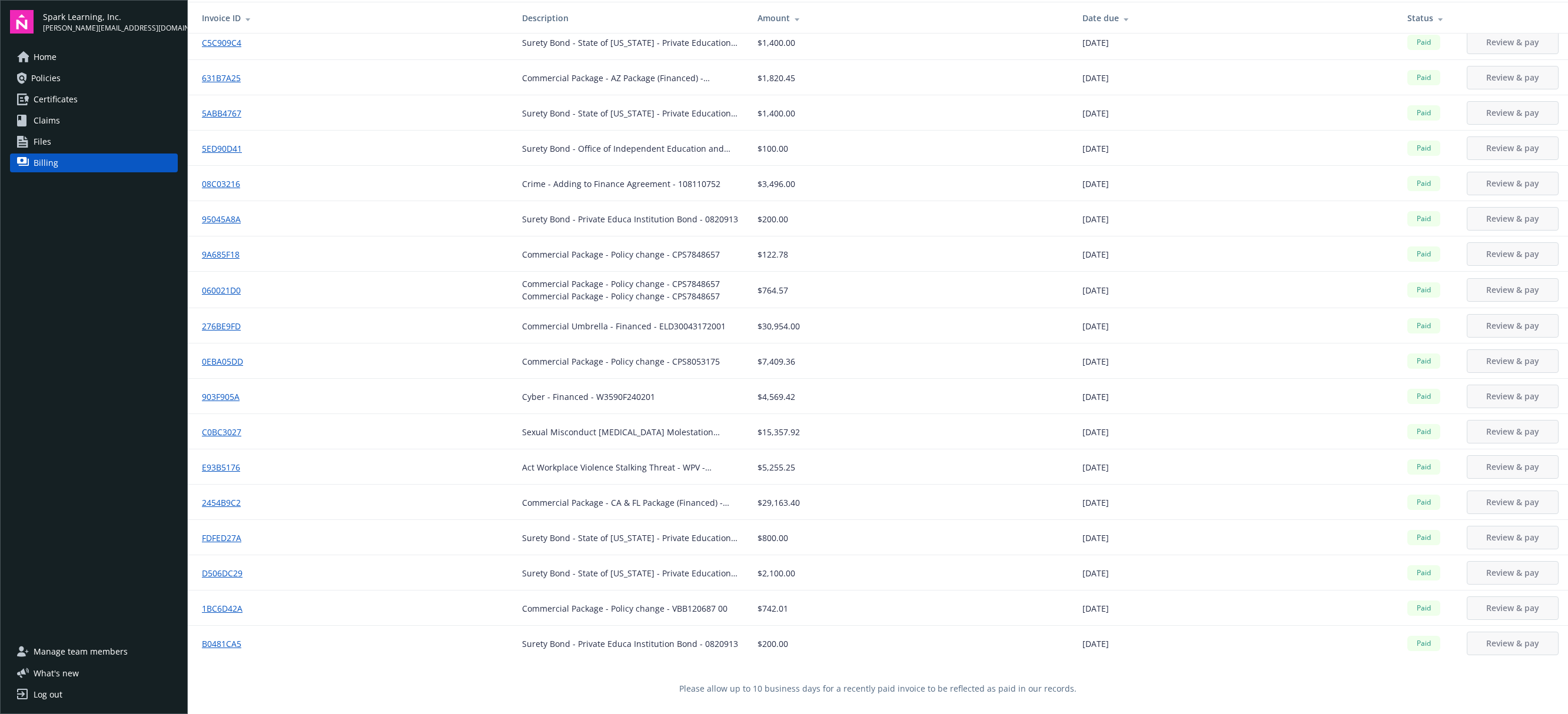
scroll to position [43, 0]
click at [50, 83] on span "Policies" at bounding box center [46, 78] width 29 height 19
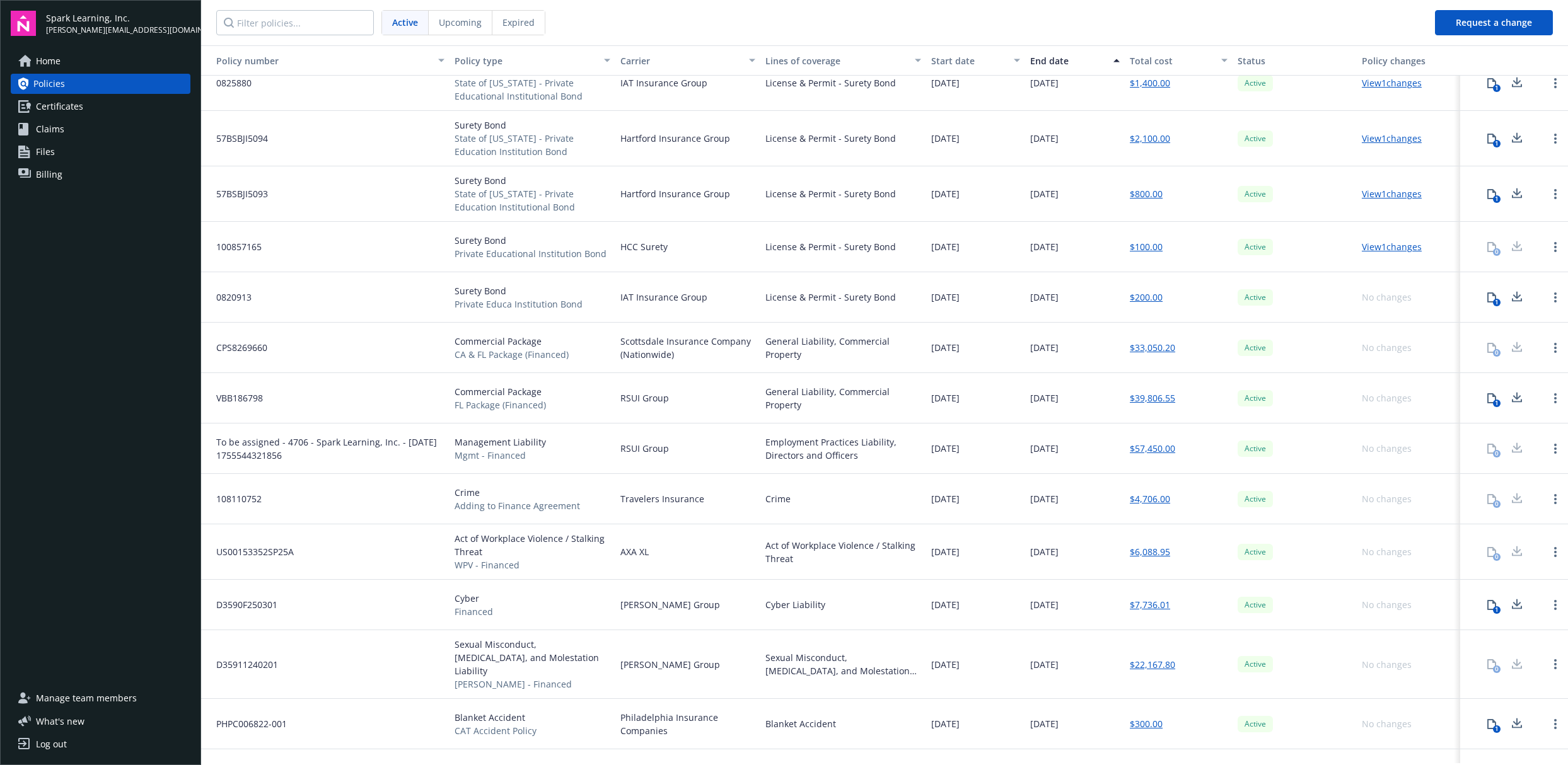
scroll to position [44, 0]
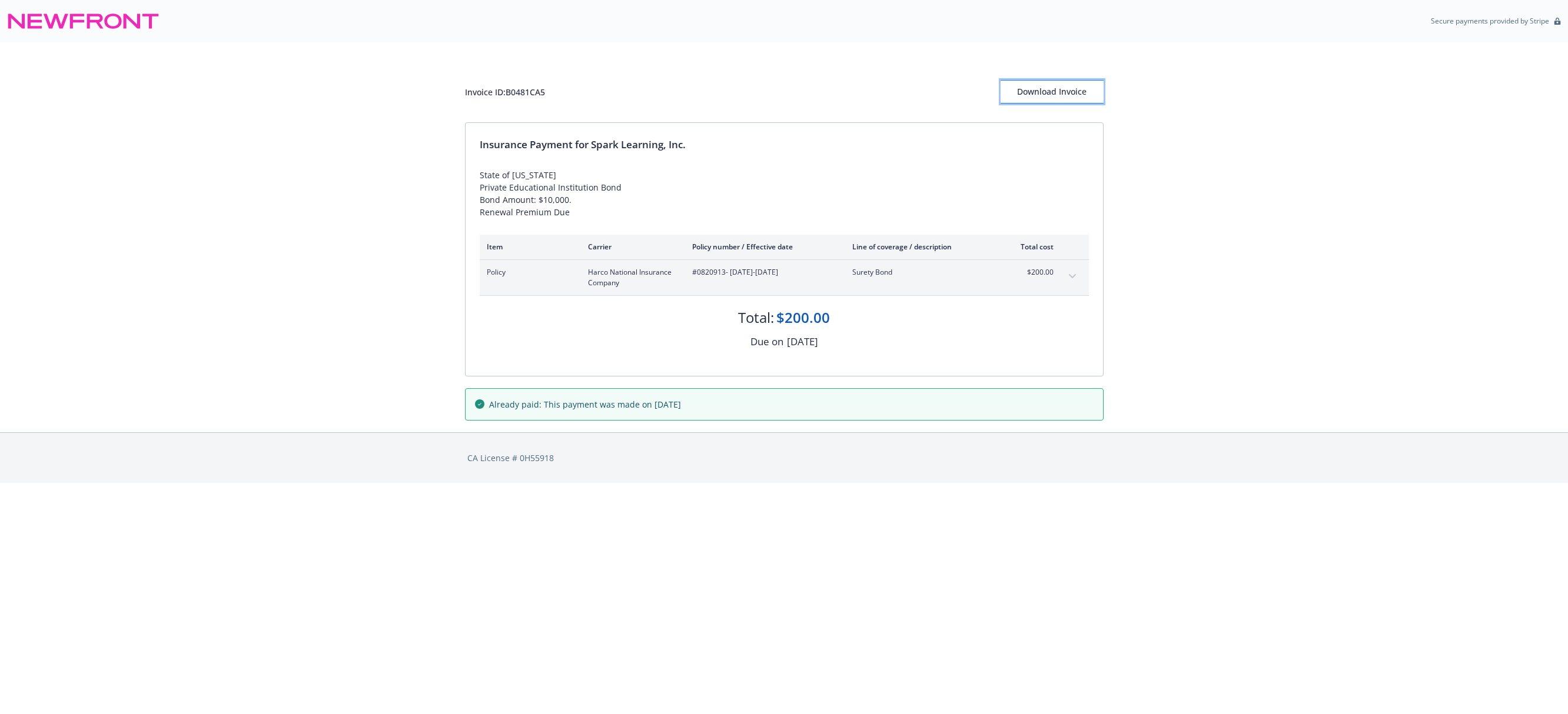
click at [1078, 92] on div "Download Invoice" at bounding box center [1052, 91] width 103 height 22
